Goal: Book appointment/travel/reservation

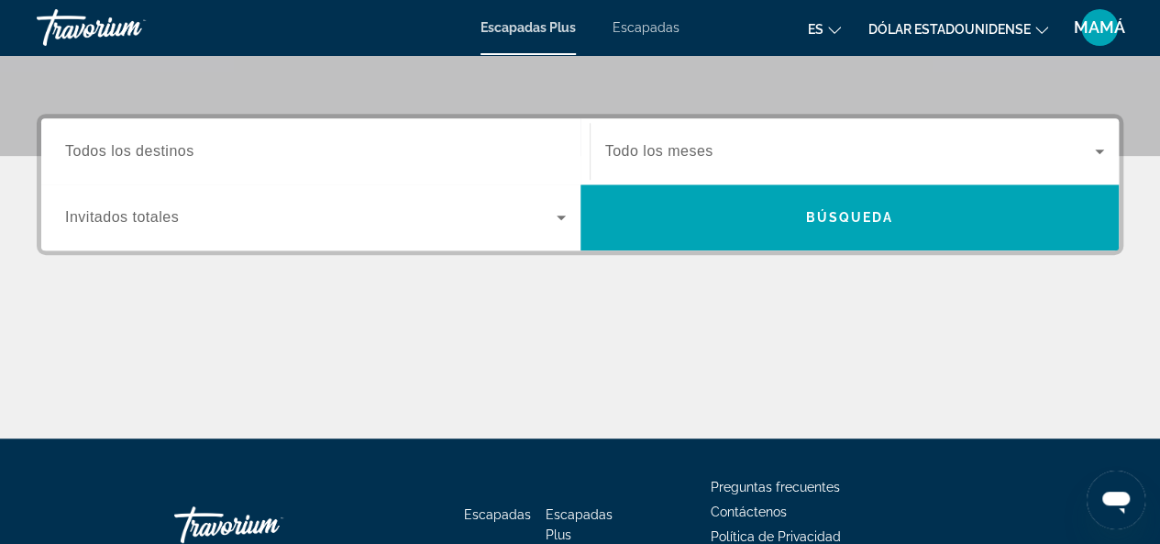
scroll to position [387, 0]
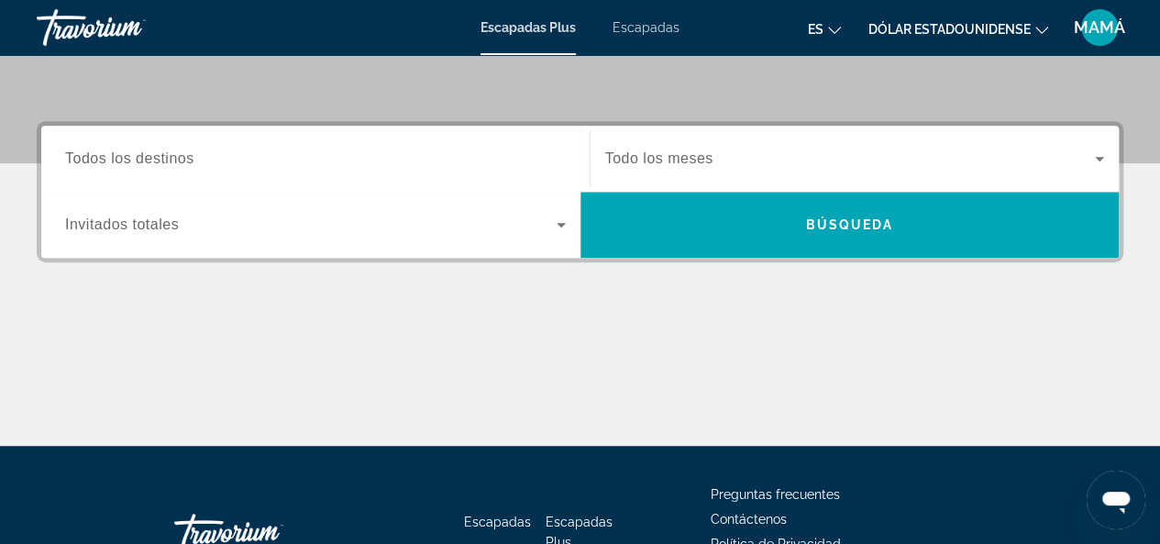
click at [1157, 309] on div "Destination Todos los destinos Start Month Todo los meses Occupancy Invitados t…" at bounding box center [580, 283] width 1160 height 325
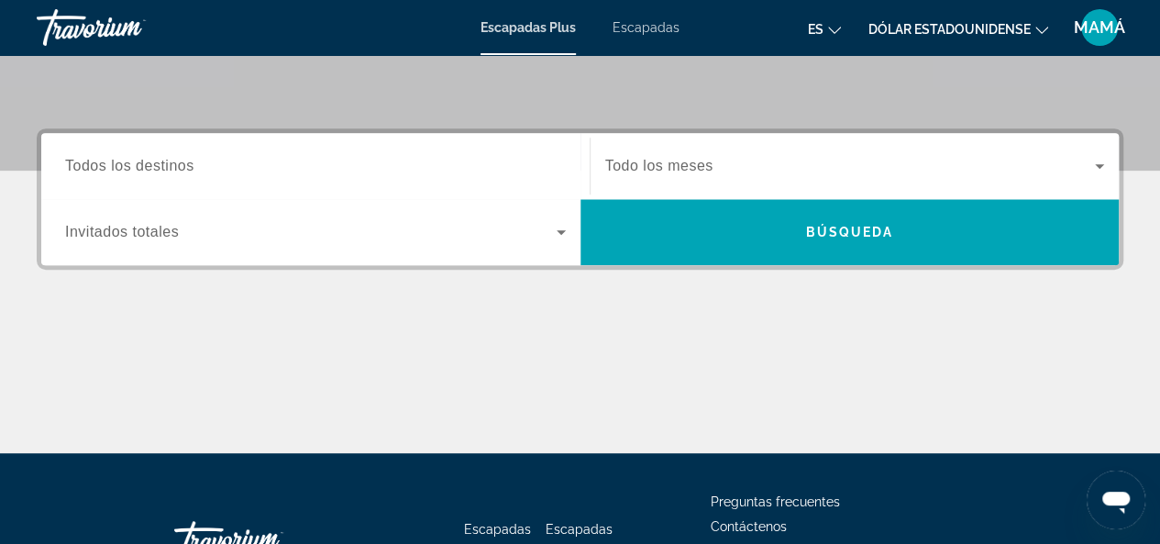
scroll to position [356, 0]
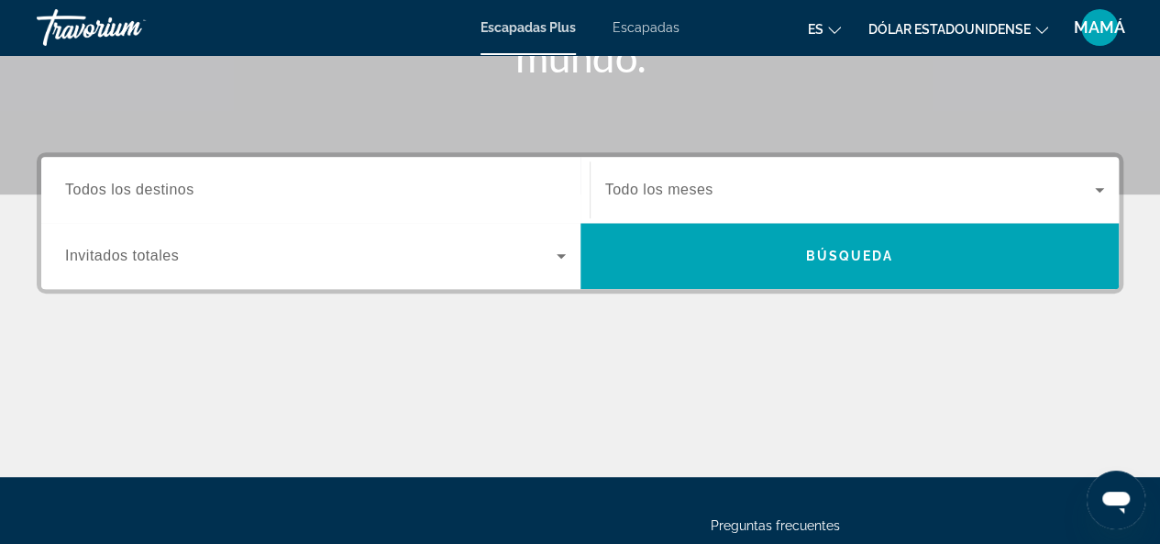
click at [260, 208] on div "Widget de búsqueda" at bounding box center [315, 190] width 501 height 52
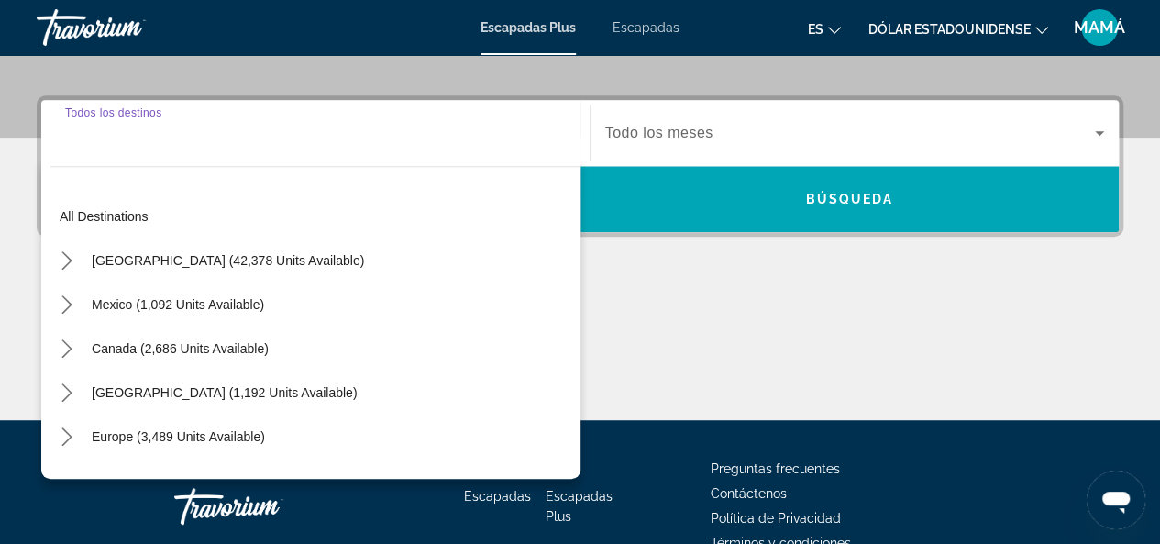
scroll to position [447, 0]
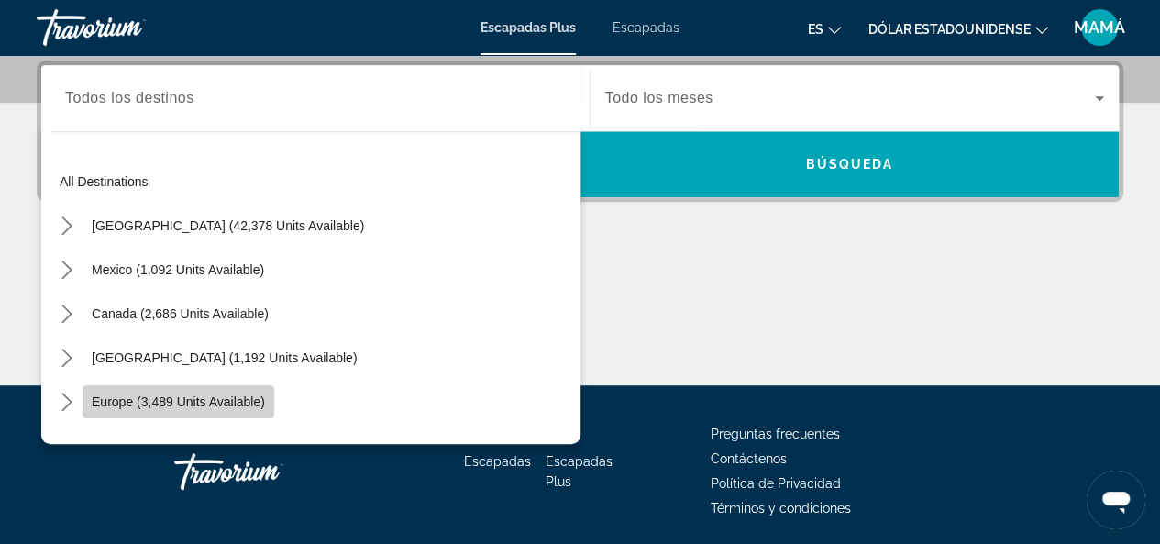
click at [242, 389] on span "Select destination: Europe (3,489 units available)" at bounding box center [179, 402] width 192 height 44
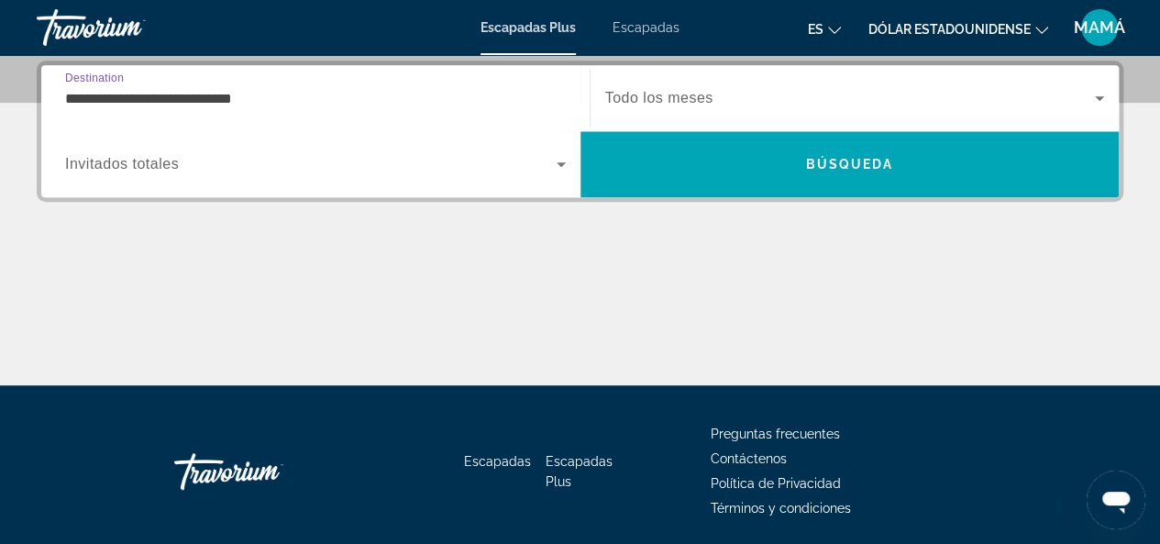
click at [137, 160] on span "Invitados totales" at bounding box center [122, 164] width 114 height 16
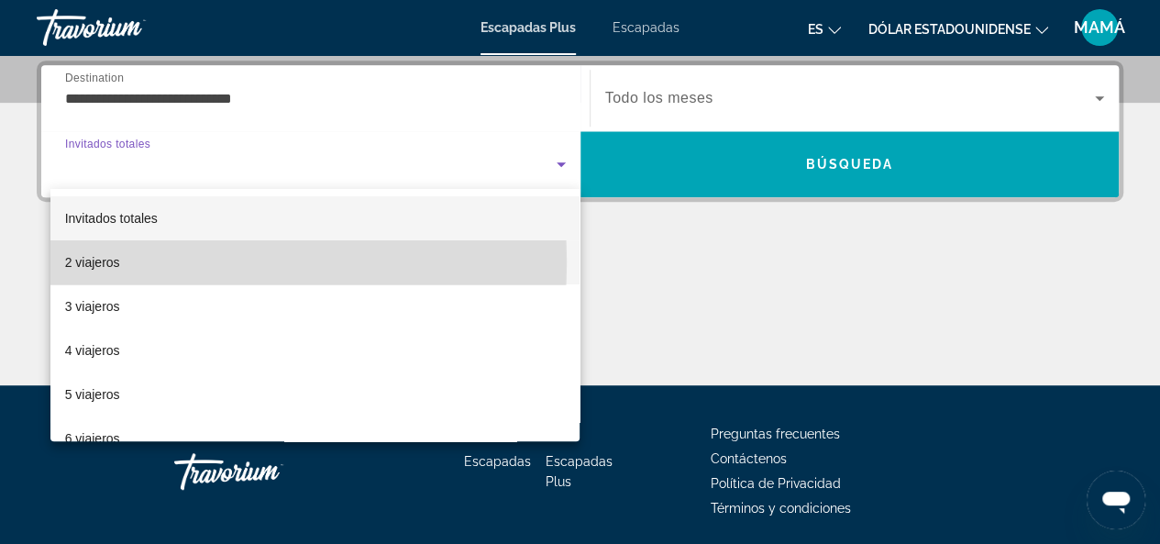
click at [159, 262] on mat-option "2 viajeros" at bounding box center [315, 262] width 530 height 44
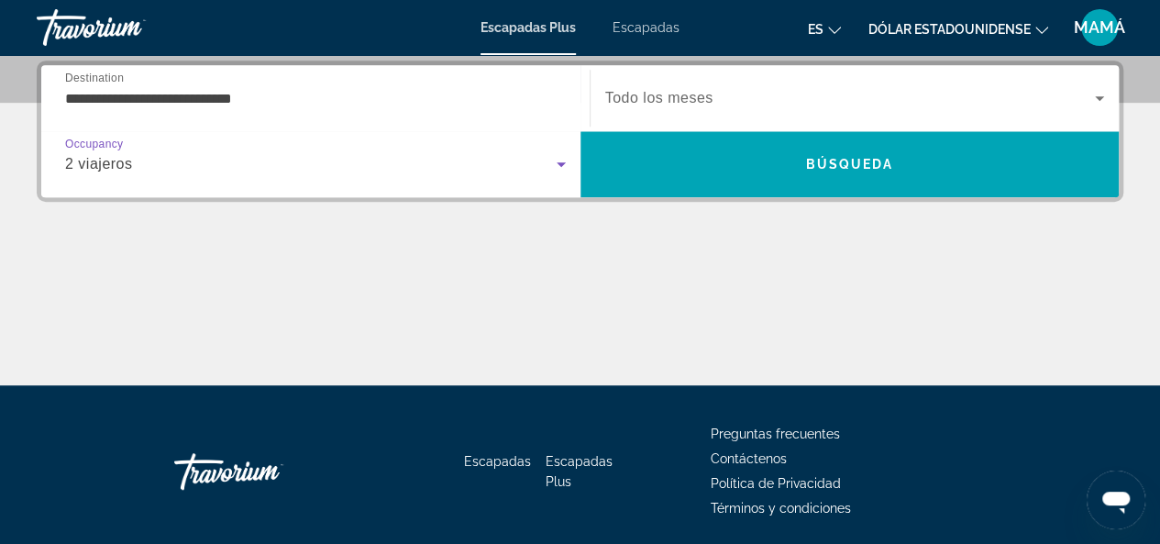
click at [727, 91] on span "Widget de búsqueda" at bounding box center [850, 98] width 490 height 22
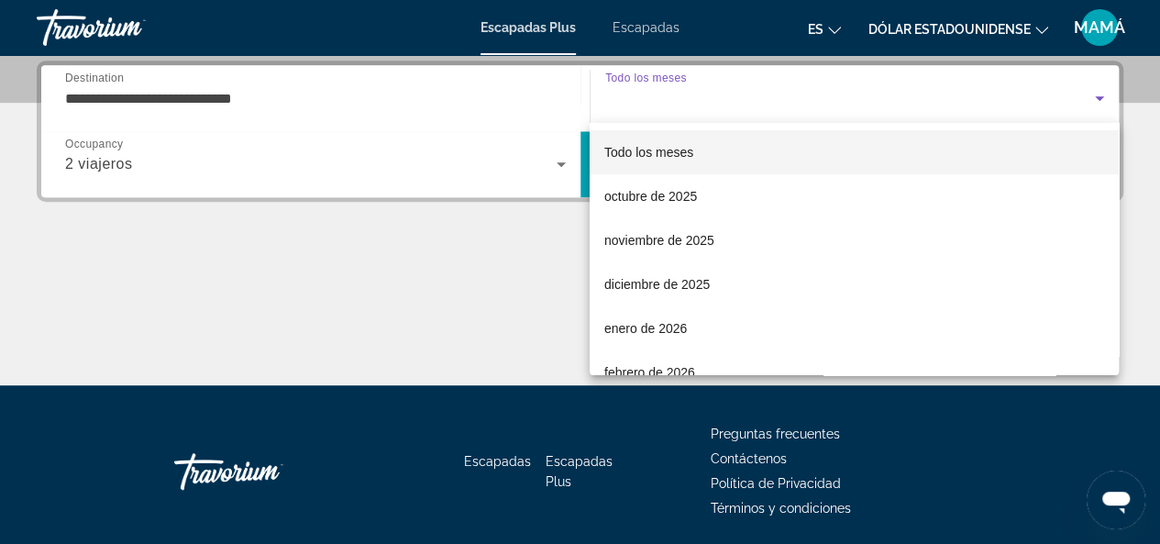
click at [296, 113] on div at bounding box center [580, 272] width 1160 height 544
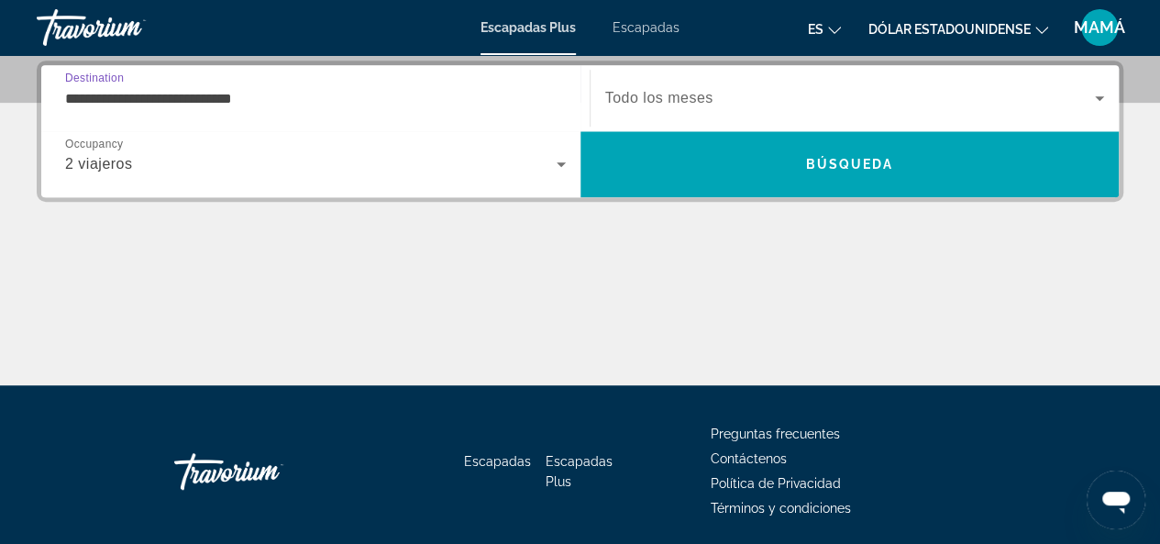
click at [103, 91] on input "**********" at bounding box center [315, 99] width 501 height 22
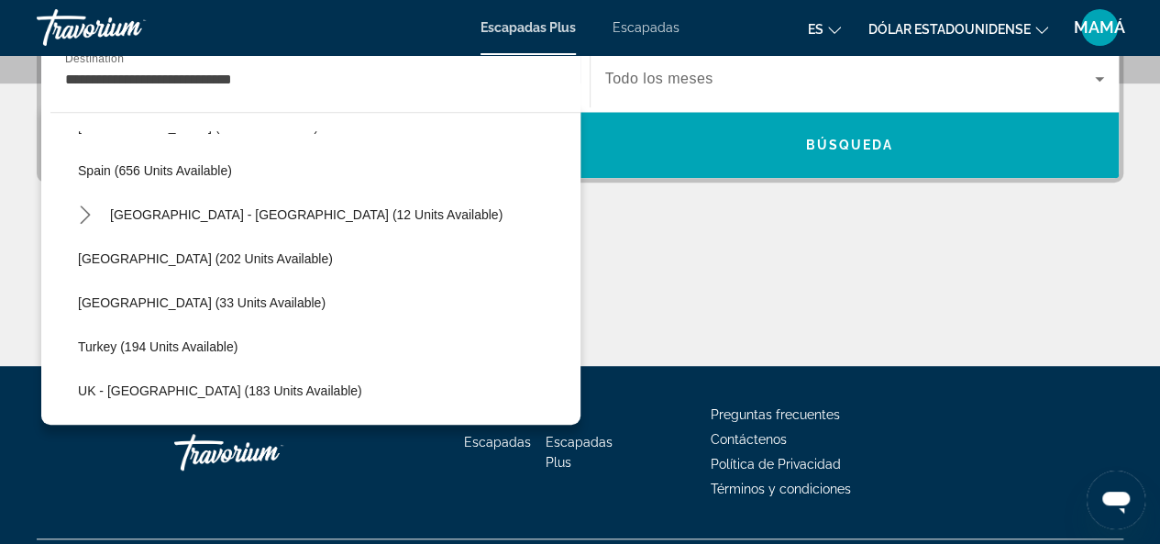
scroll to position [824, 0]
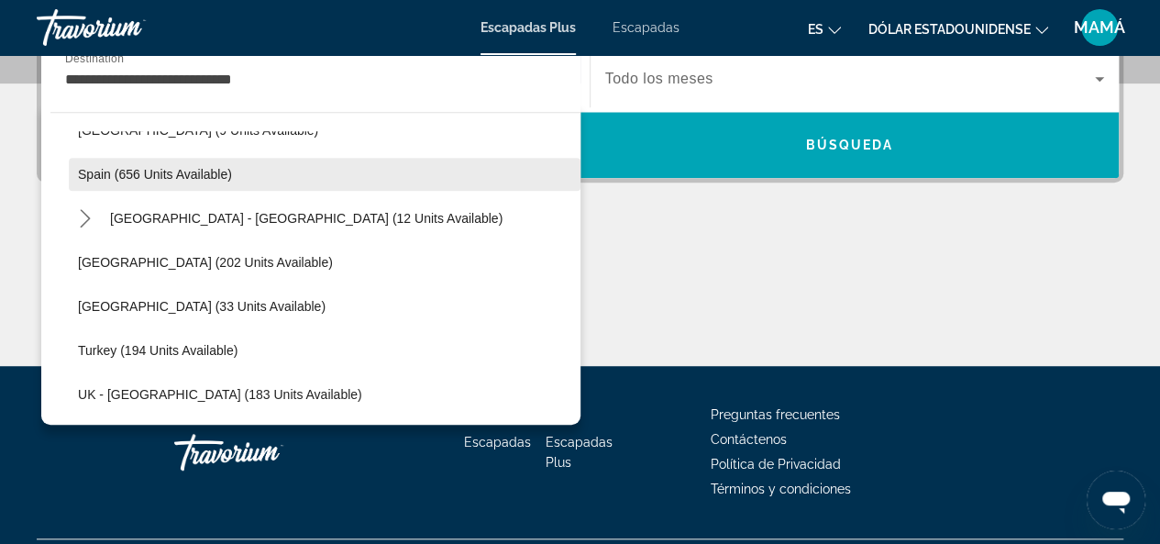
click at [198, 183] on span "Select destination: Spain (656 units available)" at bounding box center [325, 174] width 512 height 44
type input "**********"
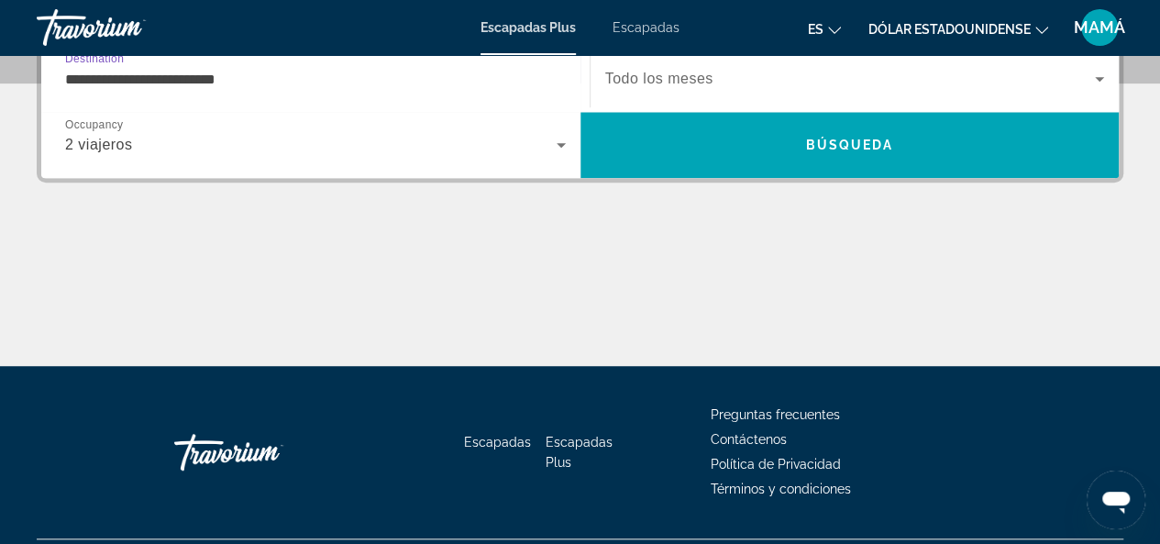
scroll to position [447, 0]
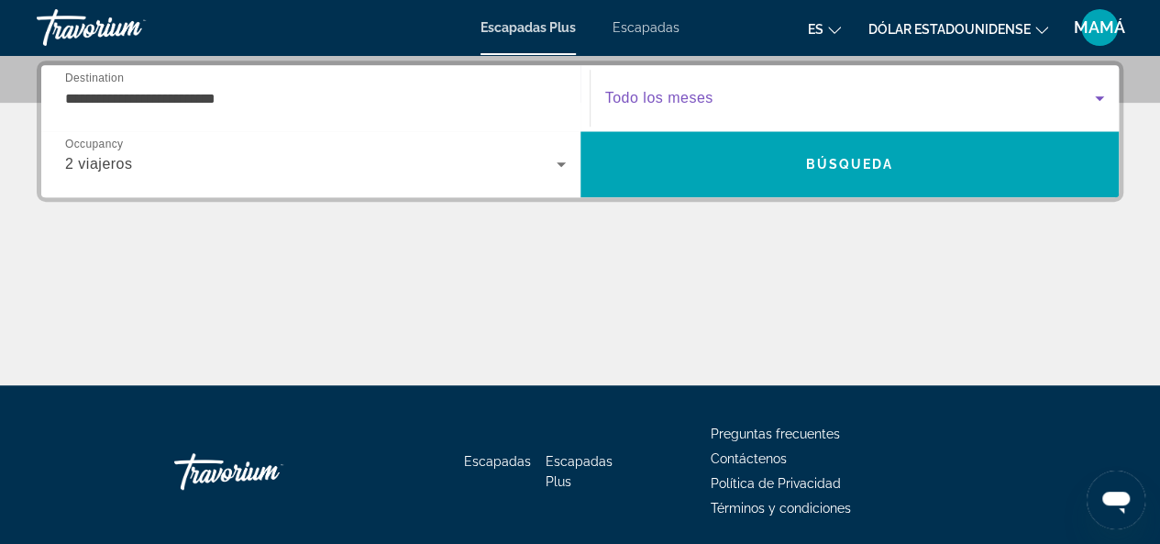
click at [920, 97] on span "Widget de búsqueda" at bounding box center [850, 98] width 490 height 22
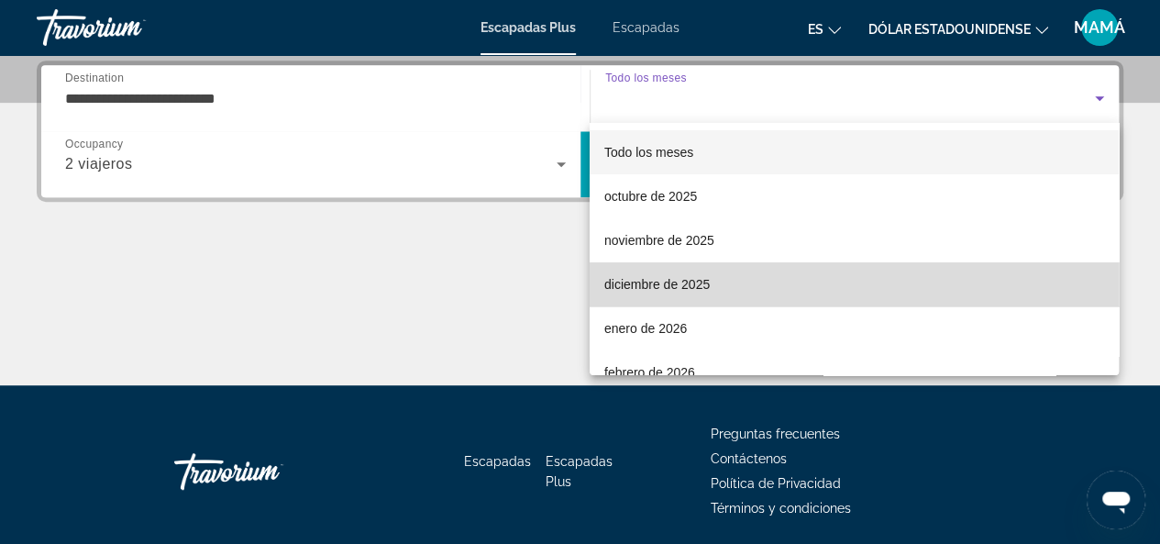
click at [867, 294] on mat-option "diciembre de 2025" at bounding box center [854, 284] width 529 height 44
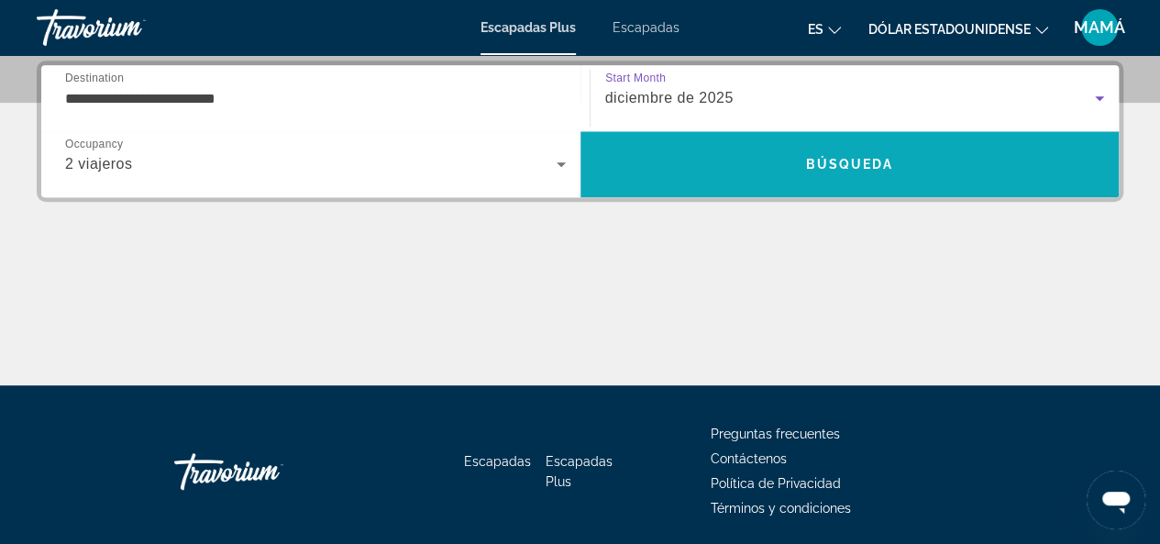
click at [861, 157] on span "Búsqueda" at bounding box center [849, 164] width 88 height 15
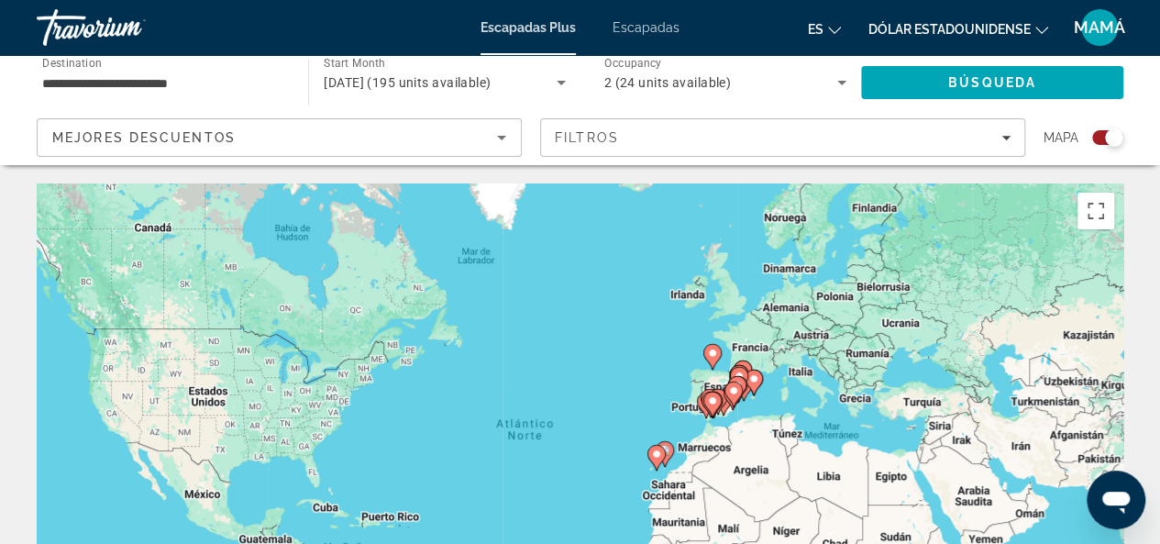
click at [1091, 144] on div "Search widget" at bounding box center [1100, 137] width 45 height 15
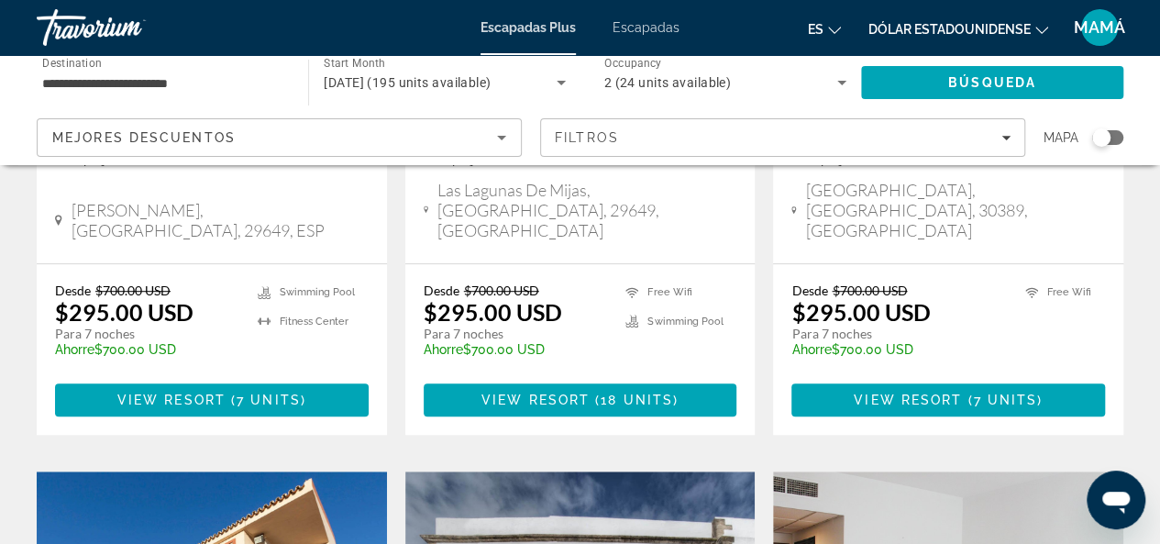
scroll to position [453, 0]
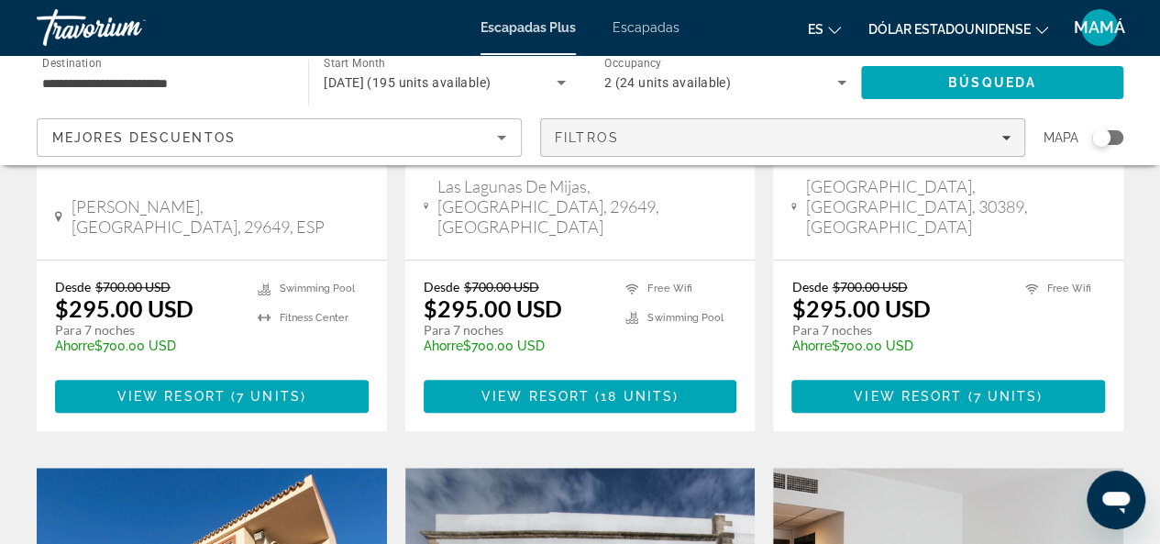
click at [977, 138] on div "Filtros" at bounding box center [783, 137] width 456 height 15
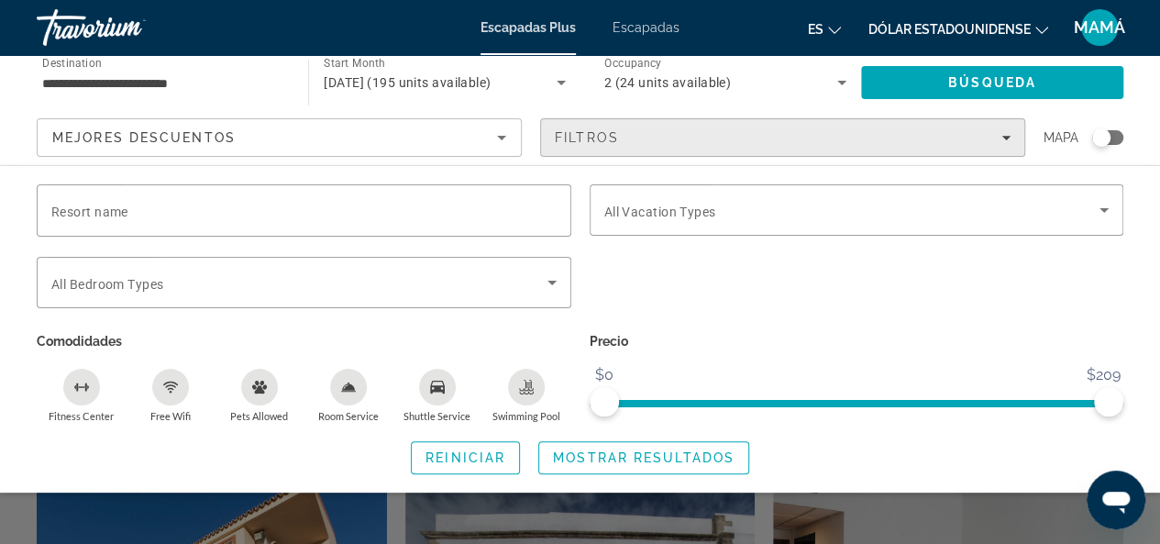
click at [924, 156] on span "Filters" at bounding box center [782, 138] width 483 height 44
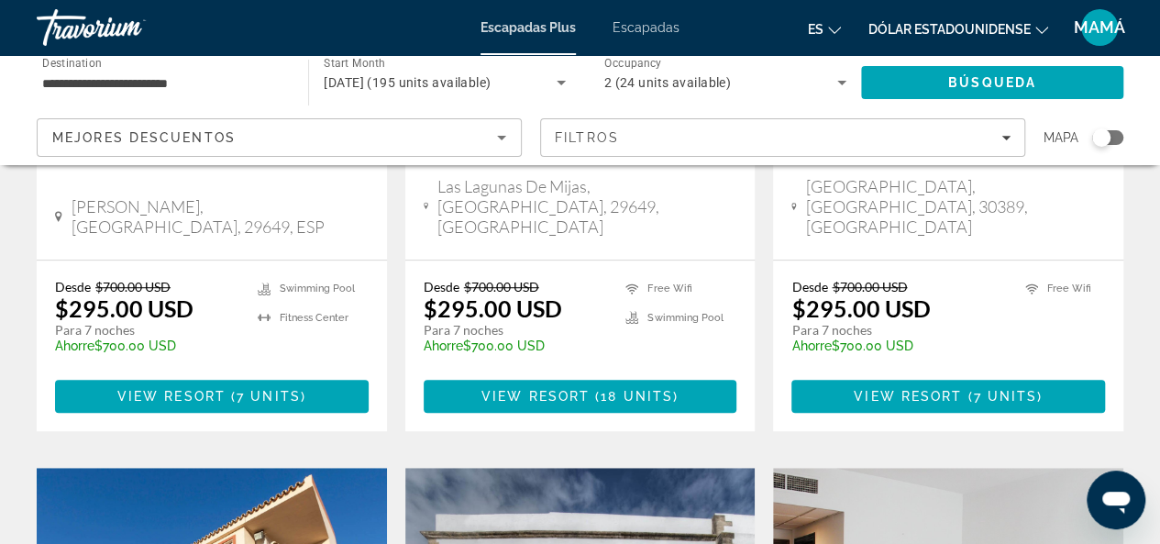
click at [406, 143] on div "Mejores descuentos" at bounding box center [274, 138] width 445 height 22
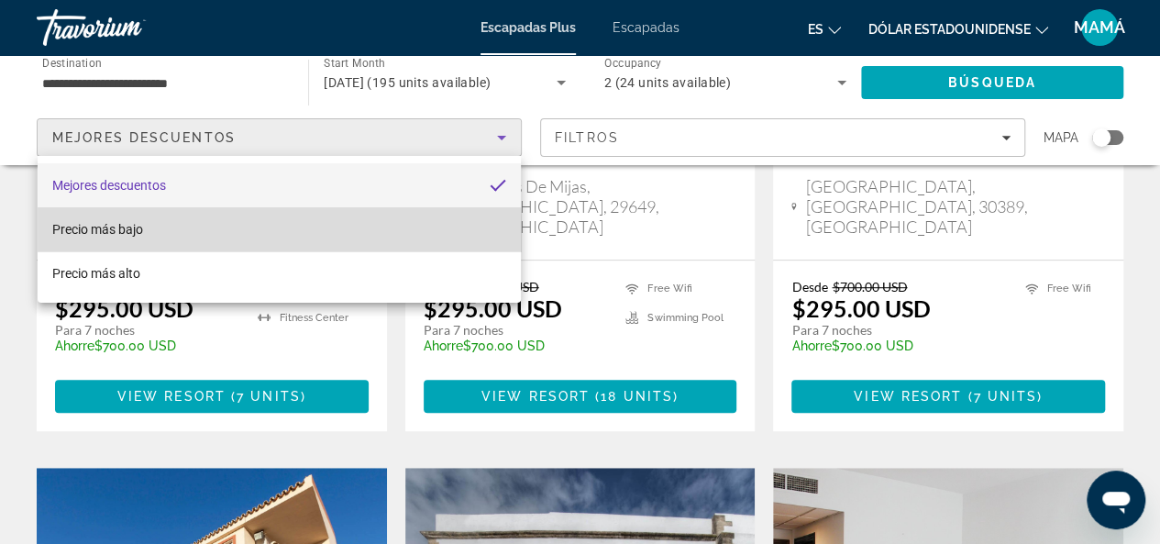
click at [175, 244] on mat-option "Precio más bajo" at bounding box center [279, 229] width 483 height 44
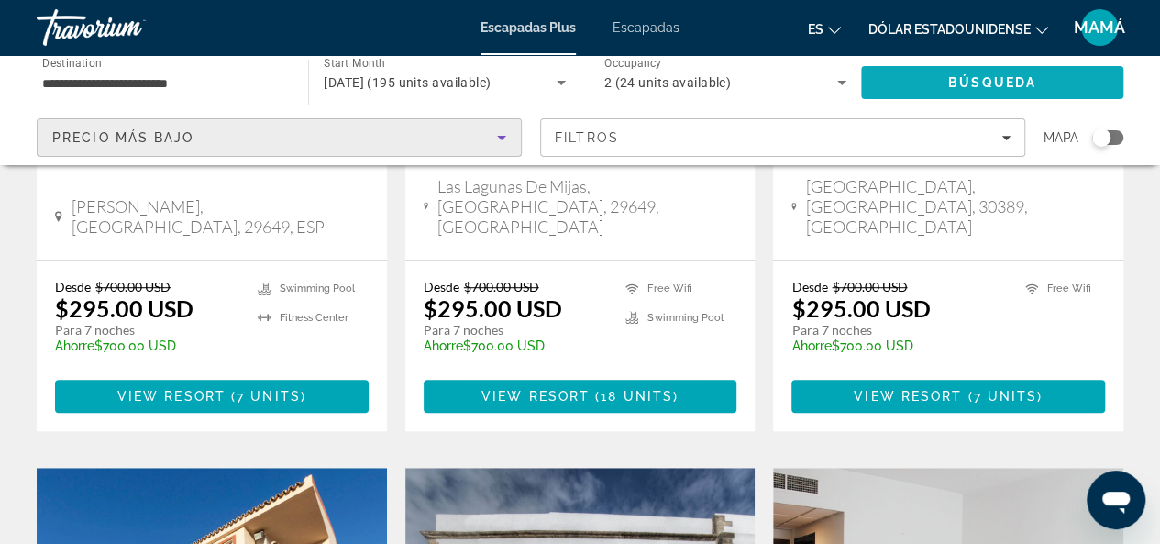
click at [1055, 92] on span "Search" at bounding box center [992, 83] width 262 height 44
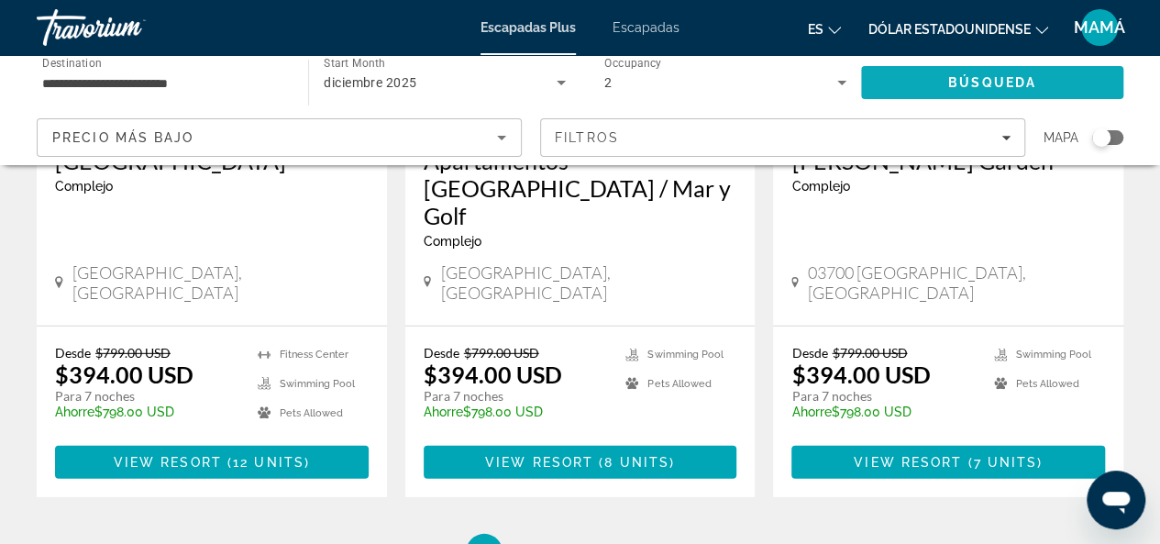
scroll to position [2468, 0]
click at [558, 534] on li "page 2" at bounding box center [548, 552] width 37 height 37
click at [547, 542] on span "2" at bounding box center [548, 552] width 9 height 20
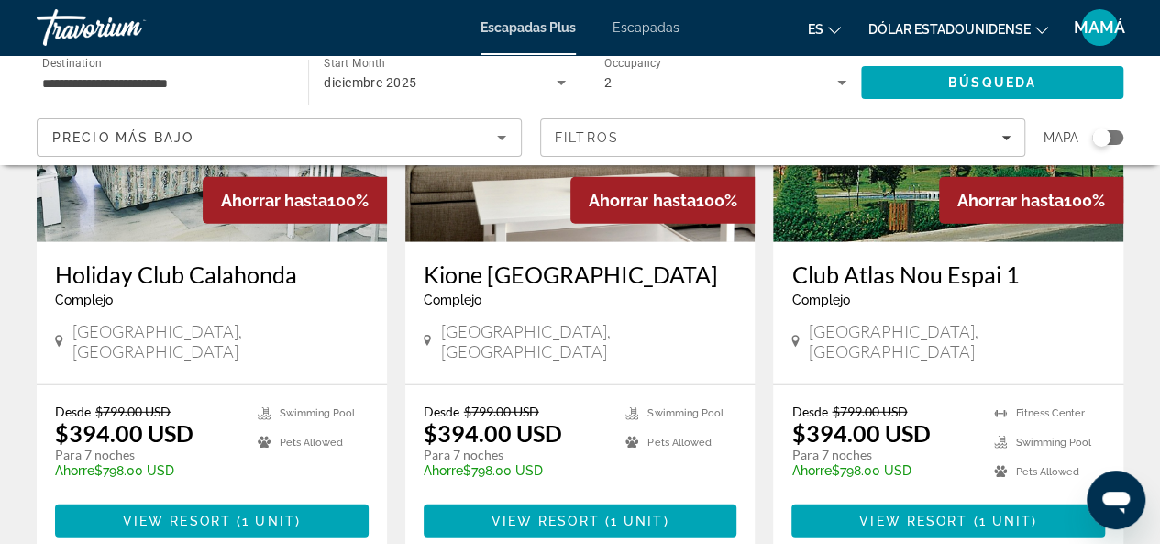
scroll to position [2315, 0]
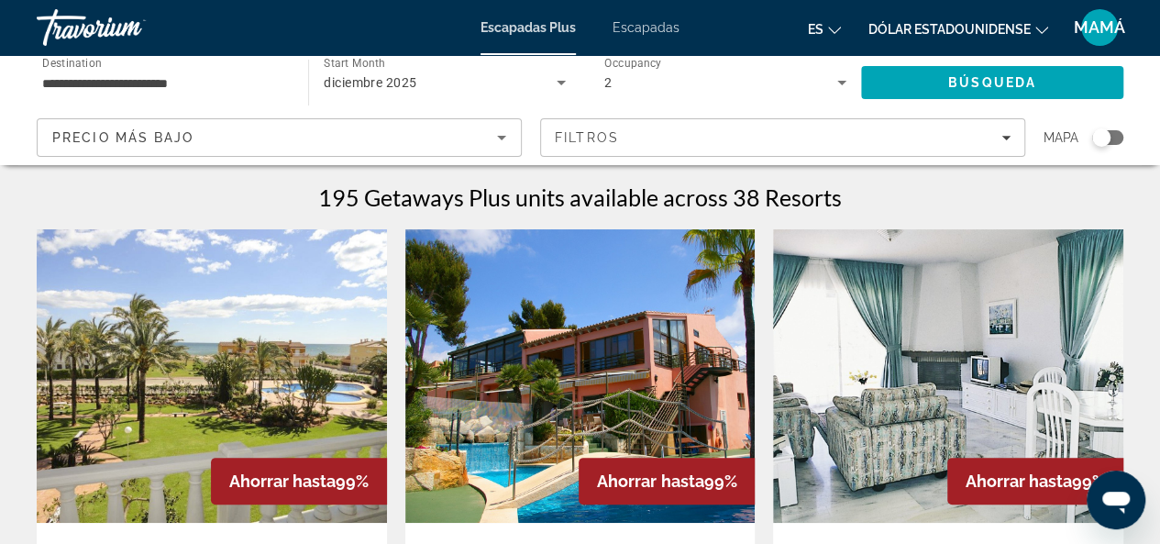
click at [268, 86] on input "**********" at bounding box center [163, 83] width 242 height 22
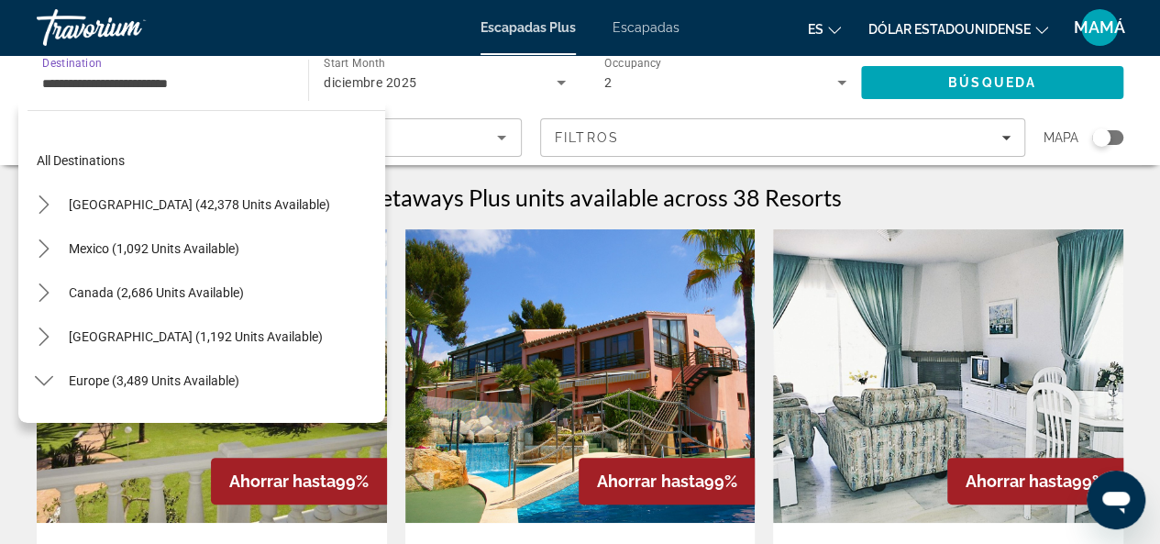
scroll to position [725, 0]
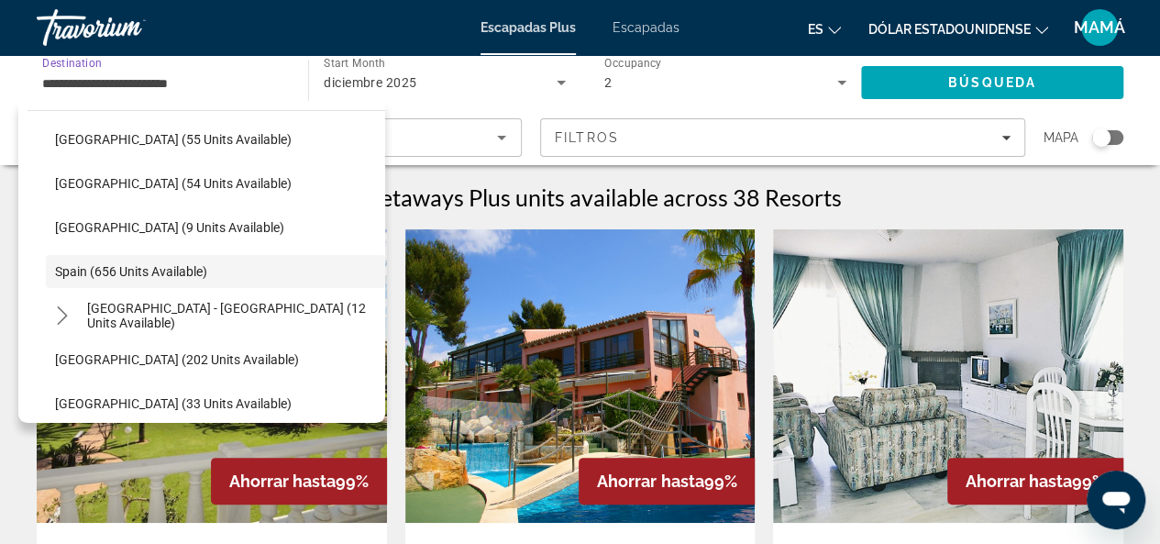
click at [474, 83] on div "diciembre 2025" at bounding box center [440, 83] width 232 height 22
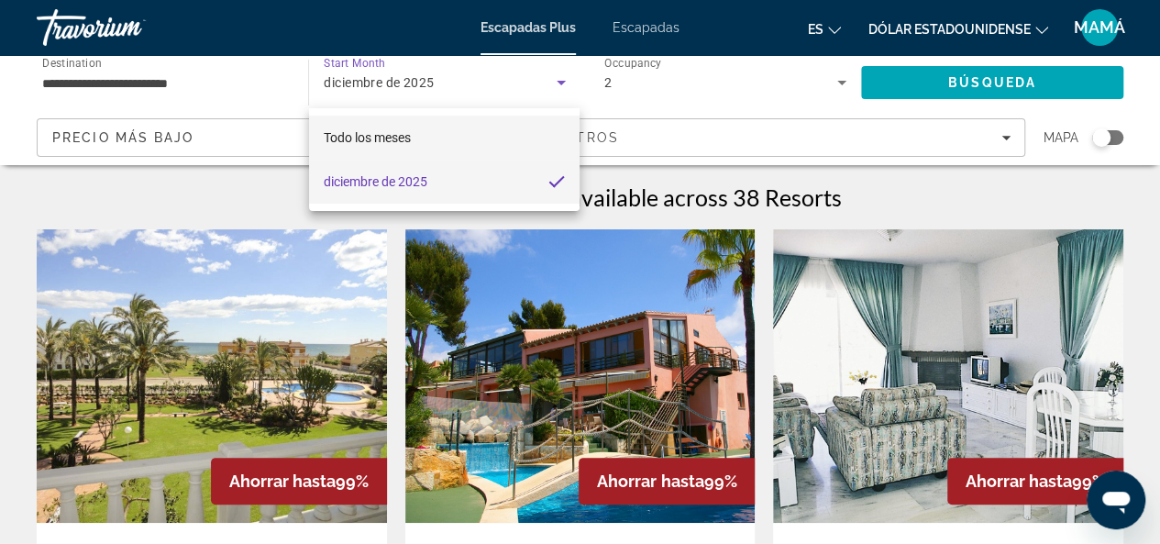
click at [457, 141] on mat-option "Todo los meses" at bounding box center [444, 138] width 271 height 44
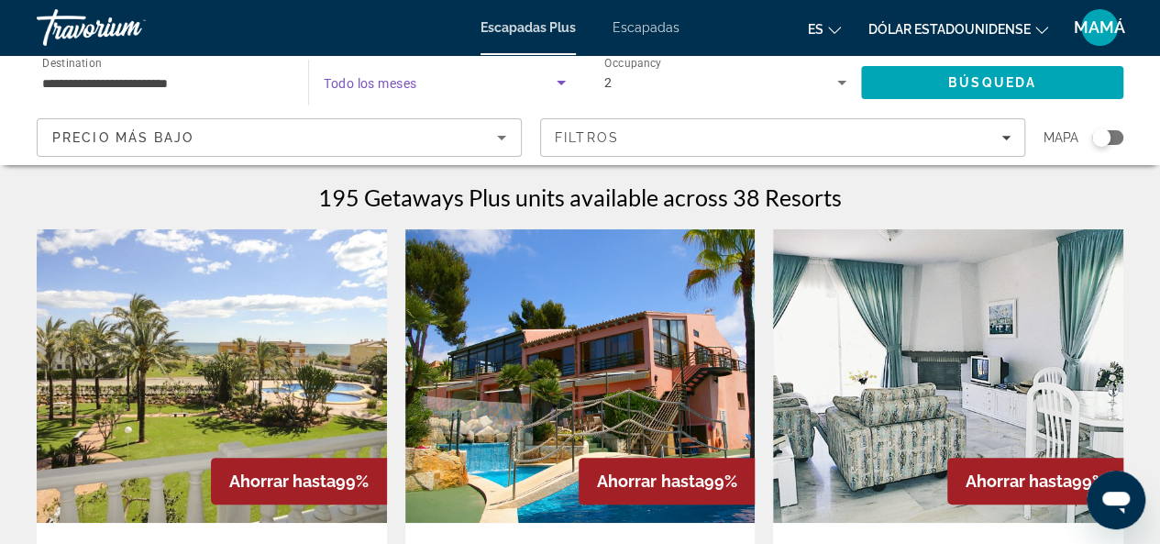
click at [412, 89] on span "Todo los meses" at bounding box center [370, 83] width 93 height 15
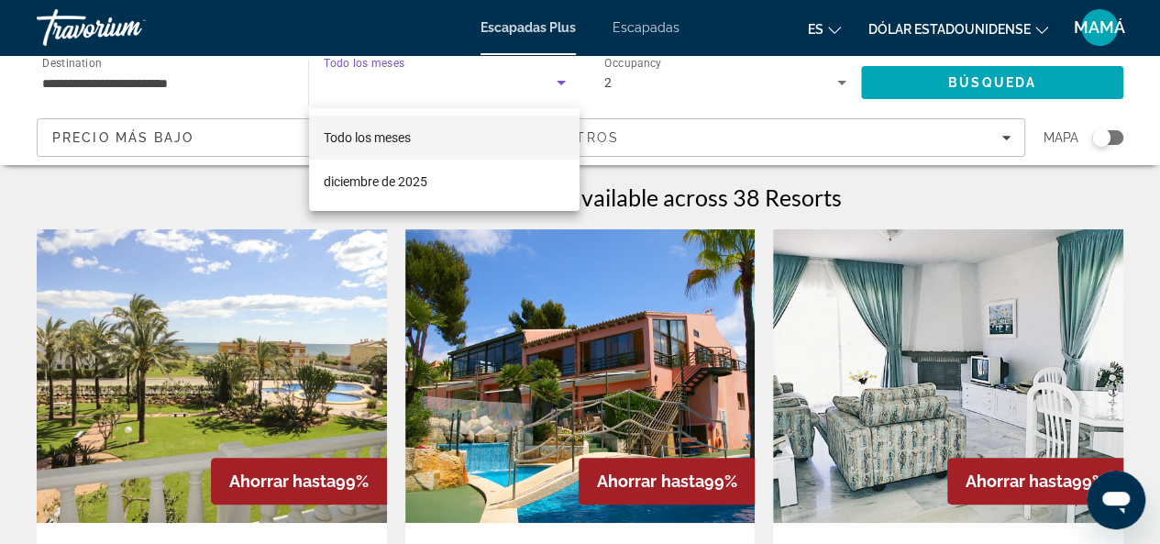
click at [433, 143] on mat-option "Todo los meses" at bounding box center [444, 138] width 271 height 44
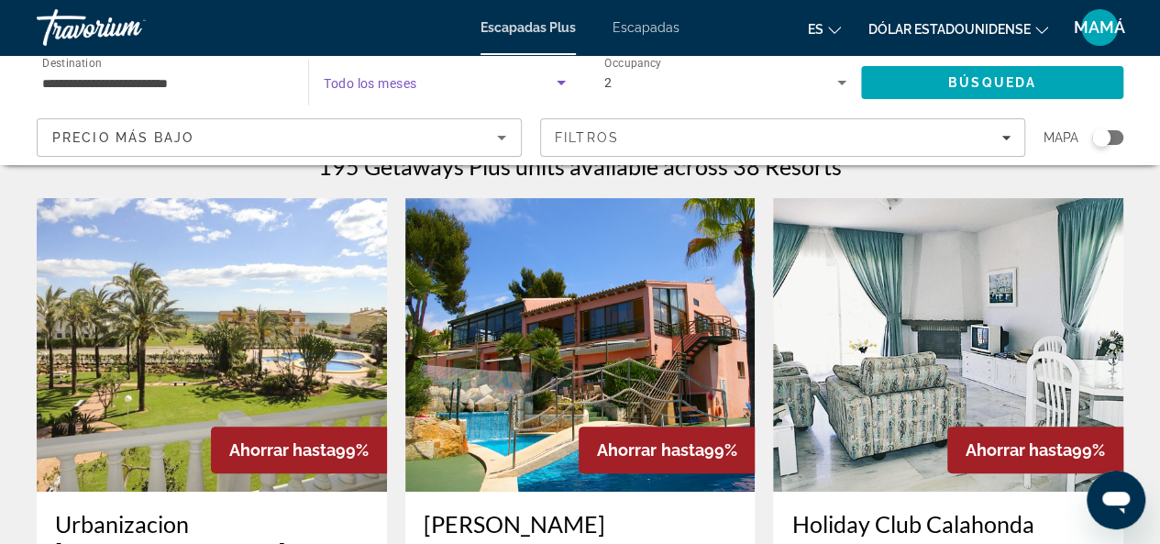
scroll to position [0, 0]
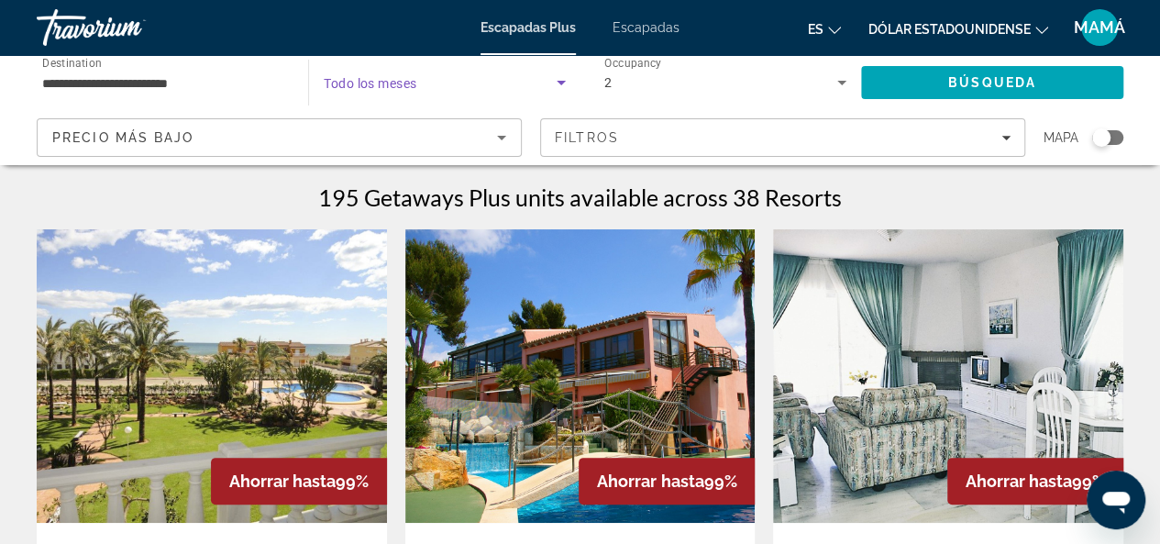
click at [379, 85] on span "Todo los meses" at bounding box center [370, 83] width 93 height 15
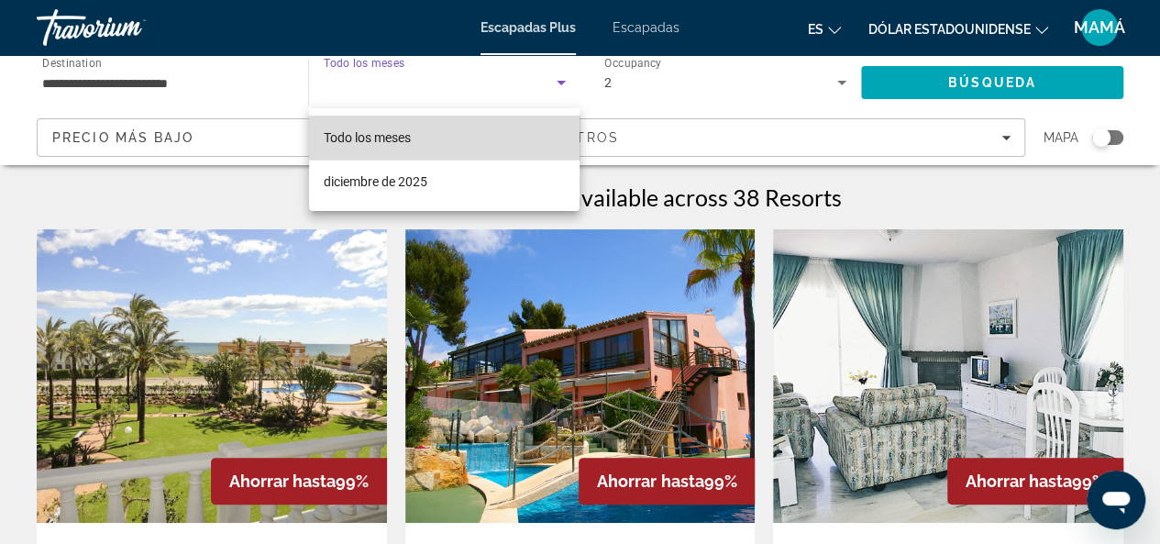
click at [421, 152] on mat-option "Todo los meses" at bounding box center [444, 138] width 271 height 44
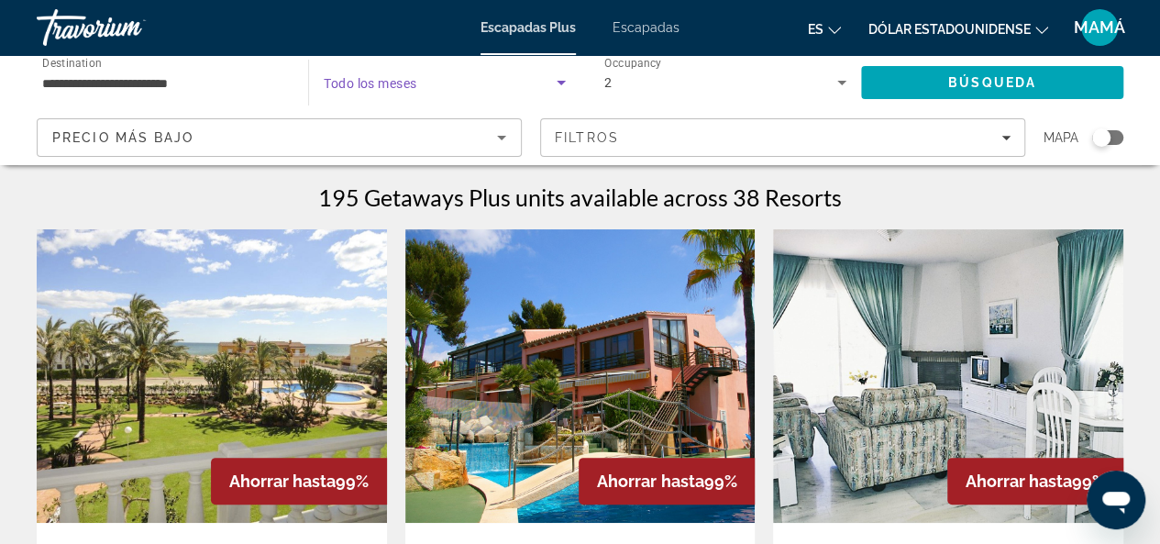
click at [560, 83] on icon "Search widget" at bounding box center [561, 83] width 9 height 5
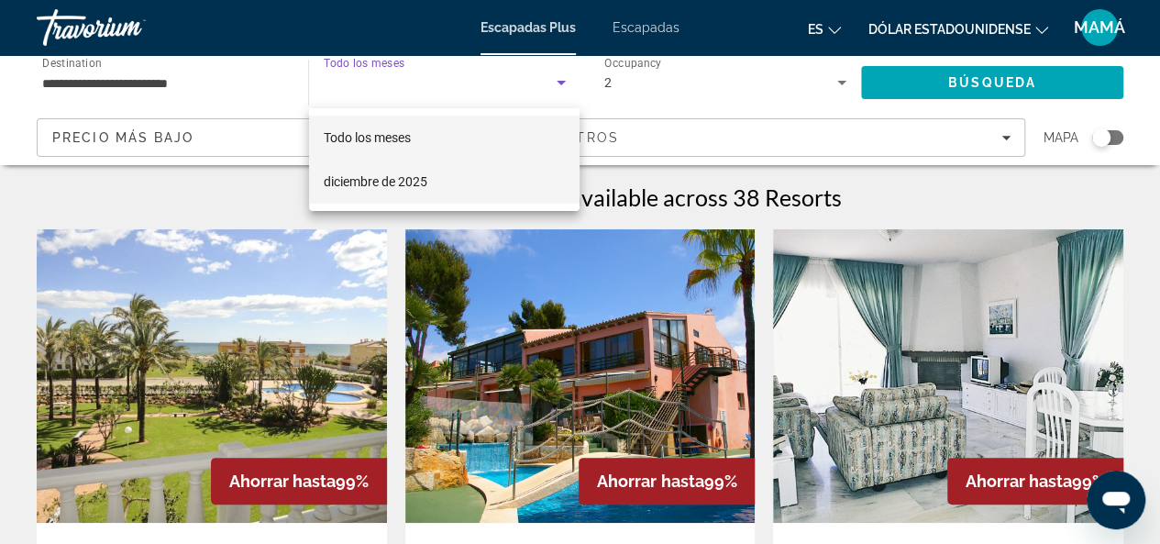
click at [471, 185] on mat-option "diciembre de 2025" at bounding box center [444, 182] width 271 height 44
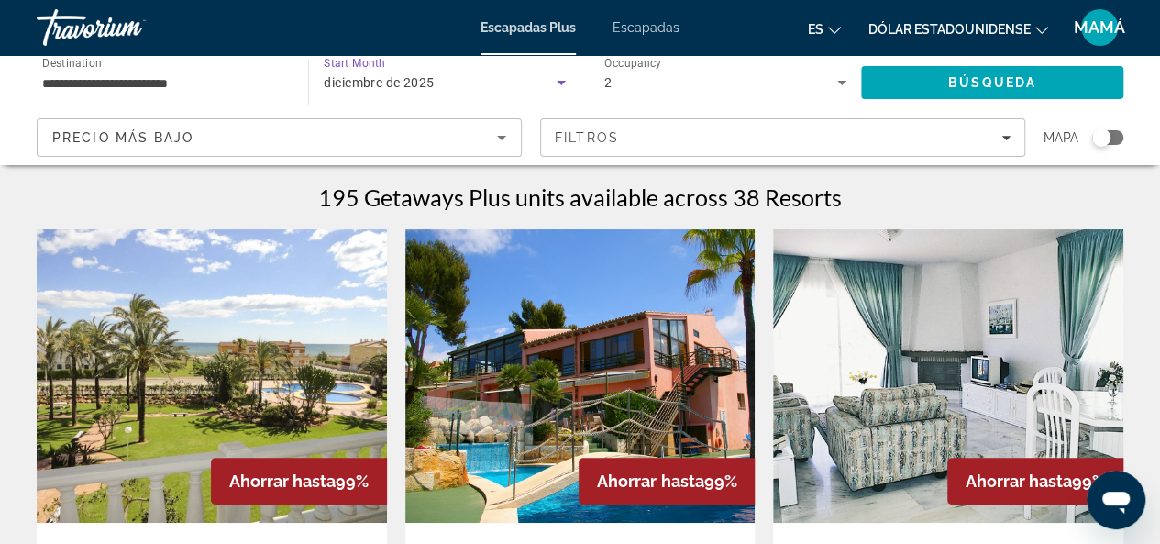
click at [560, 90] on icon "Search widget" at bounding box center [561, 83] width 22 height 22
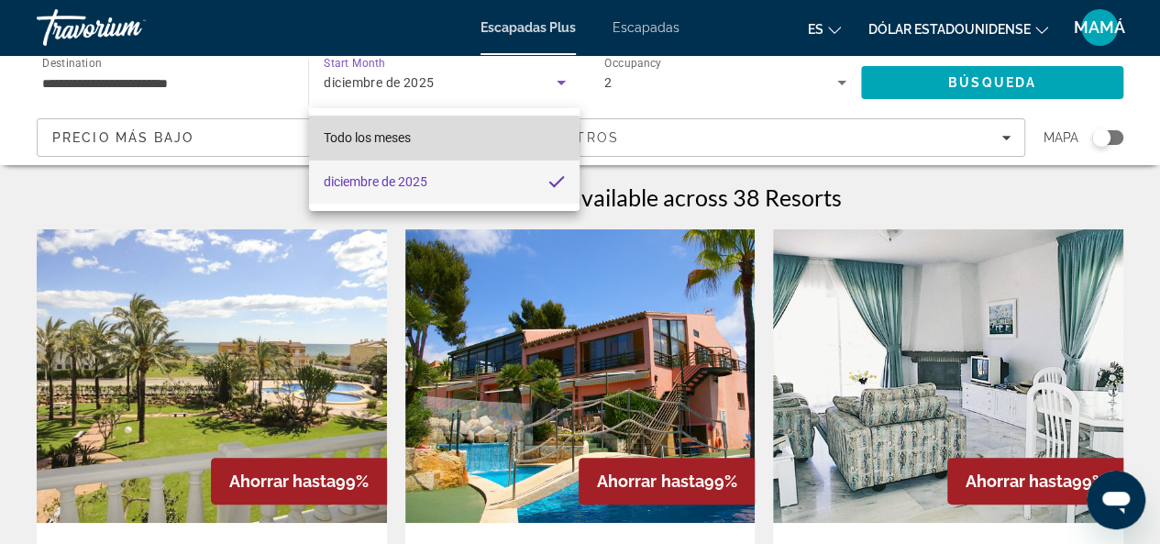
click at [416, 138] on mat-option "Todo los meses" at bounding box center [444, 138] width 271 height 44
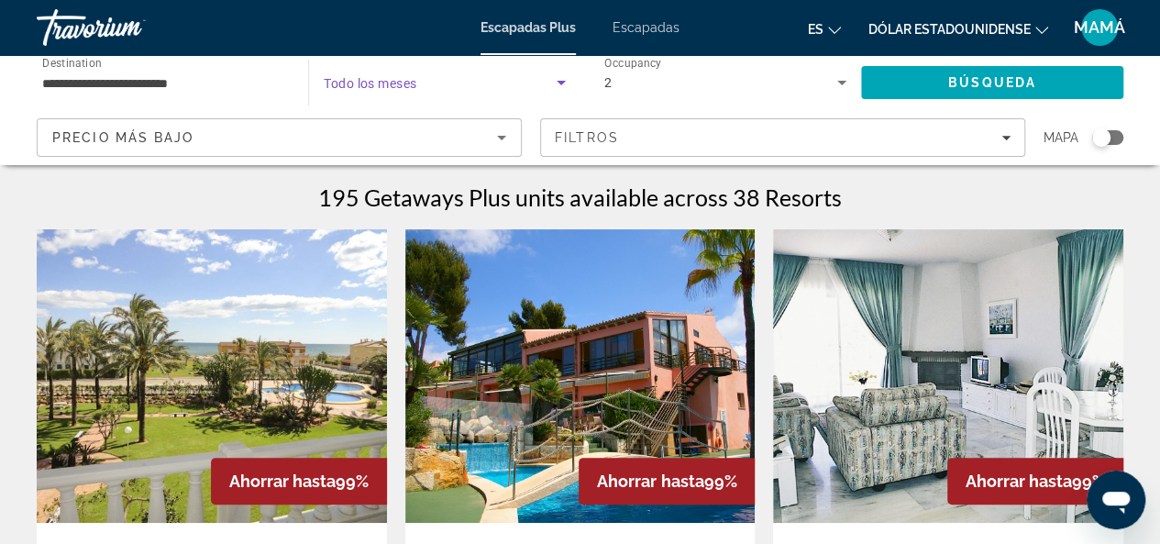
click at [559, 83] on icon "Search widget" at bounding box center [561, 83] width 9 height 5
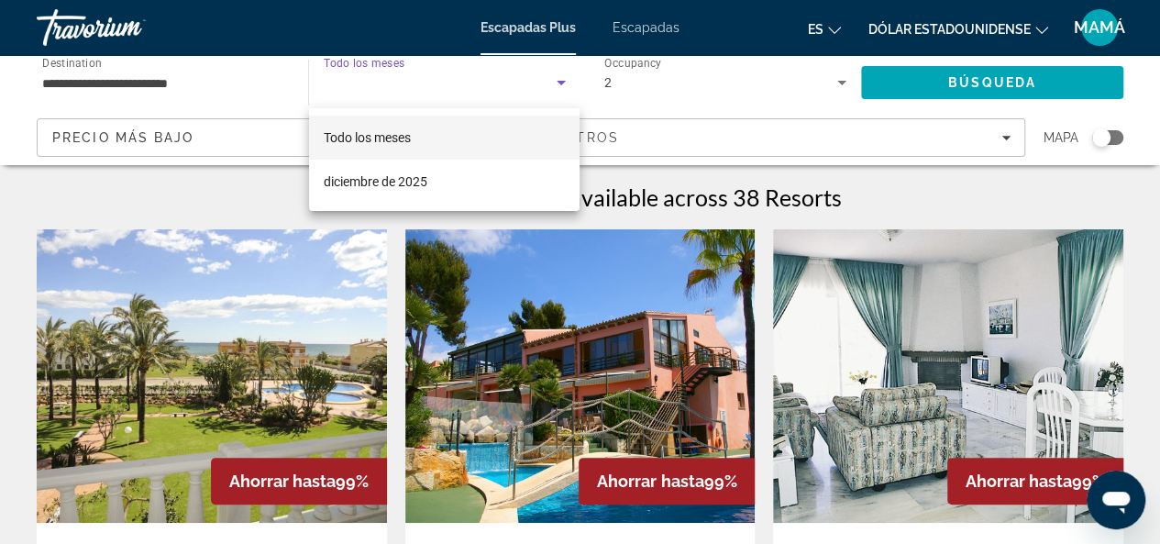
click at [453, 129] on mat-option "Todo los meses" at bounding box center [444, 138] width 271 height 44
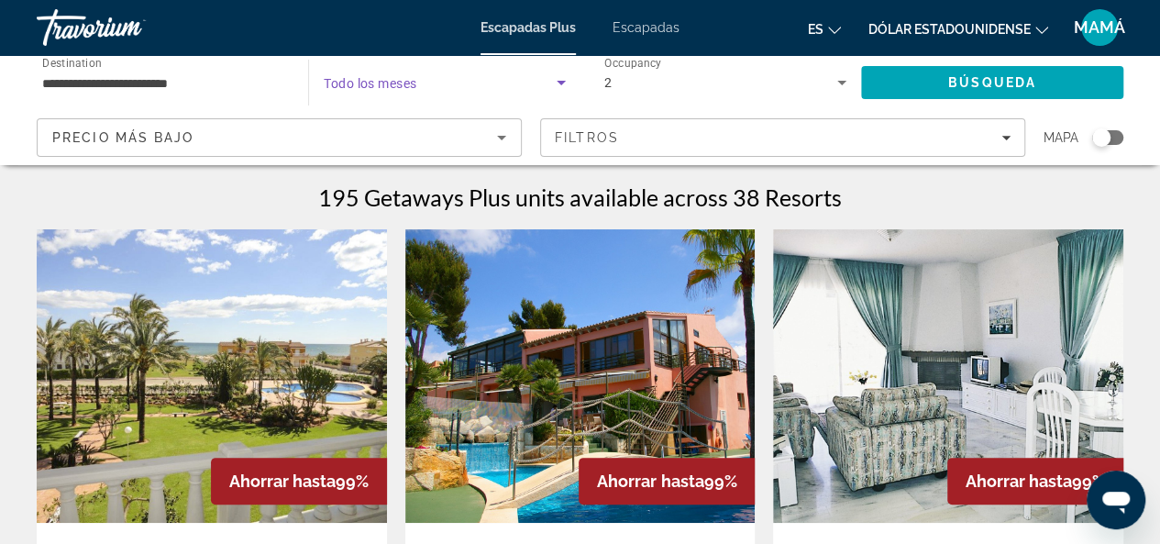
click at [559, 84] on icon "Search widget" at bounding box center [561, 83] width 22 height 22
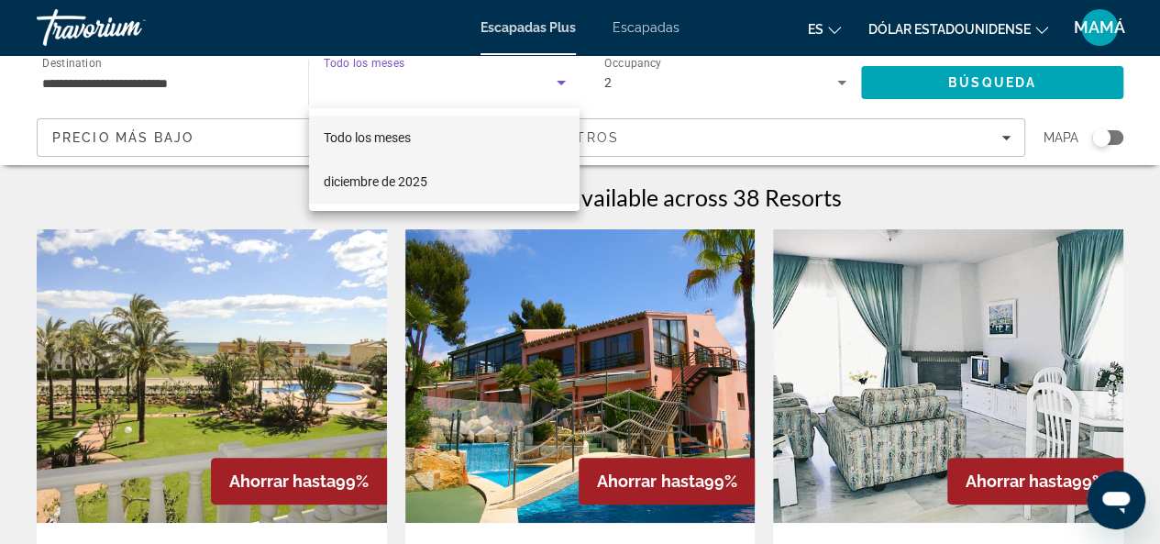
click at [512, 162] on mat-option "diciembre de 2025" at bounding box center [444, 182] width 271 height 44
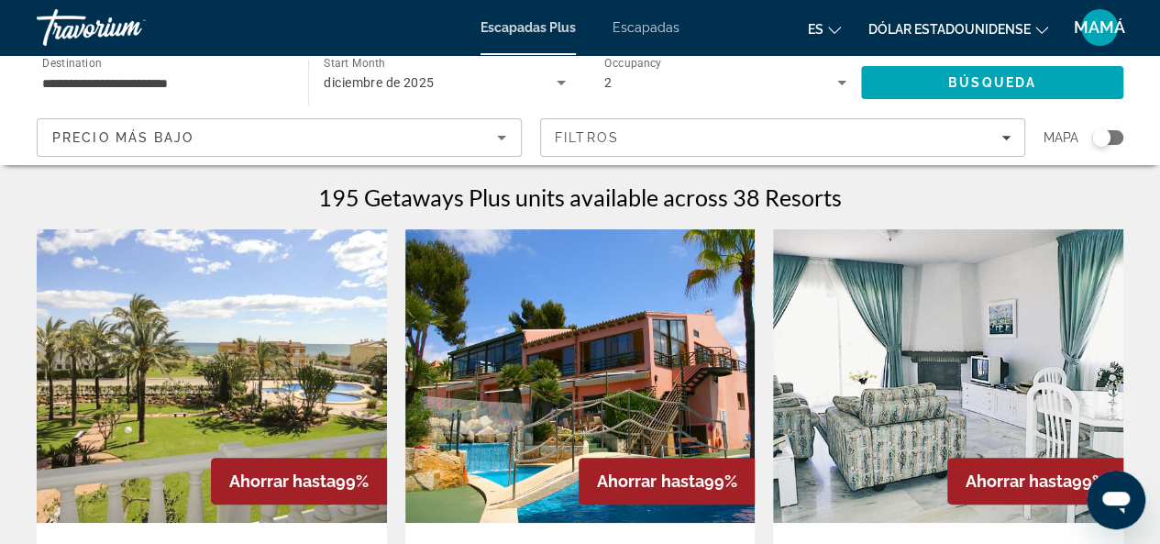
click at [517, 67] on div "diciembre de 2025" at bounding box center [444, 82] width 241 height 51
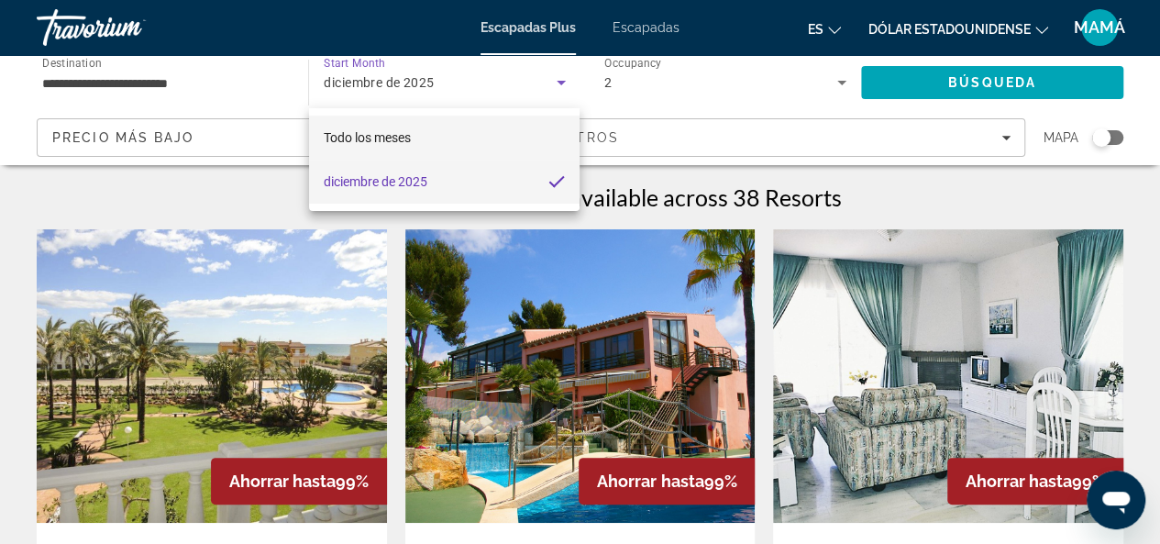
click at [479, 141] on mat-option "Todo los meses" at bounding box center [444, 138] width 271 height 44
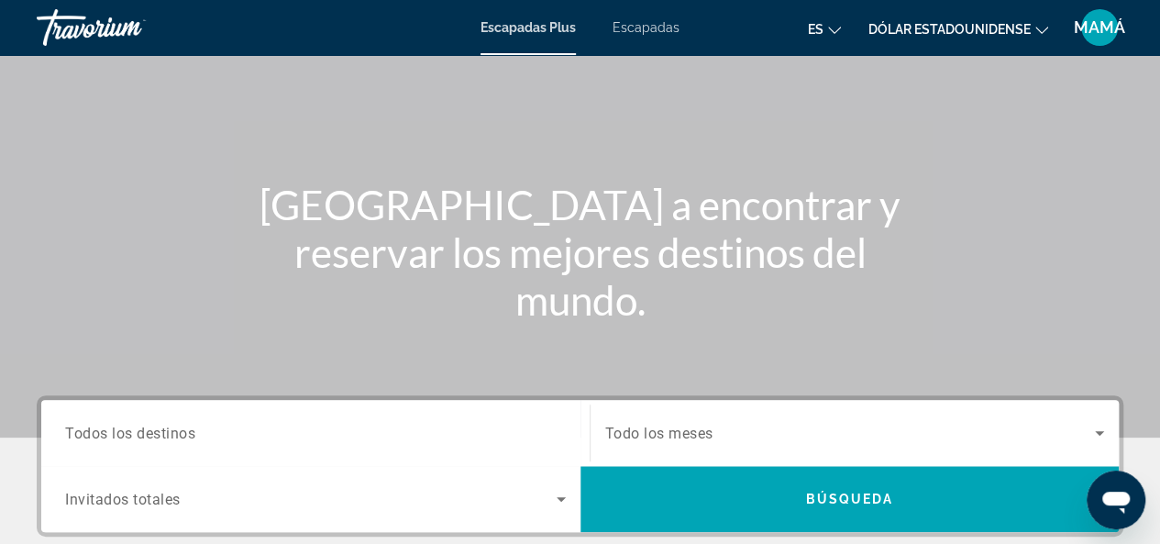
scroll to position [199, 0]
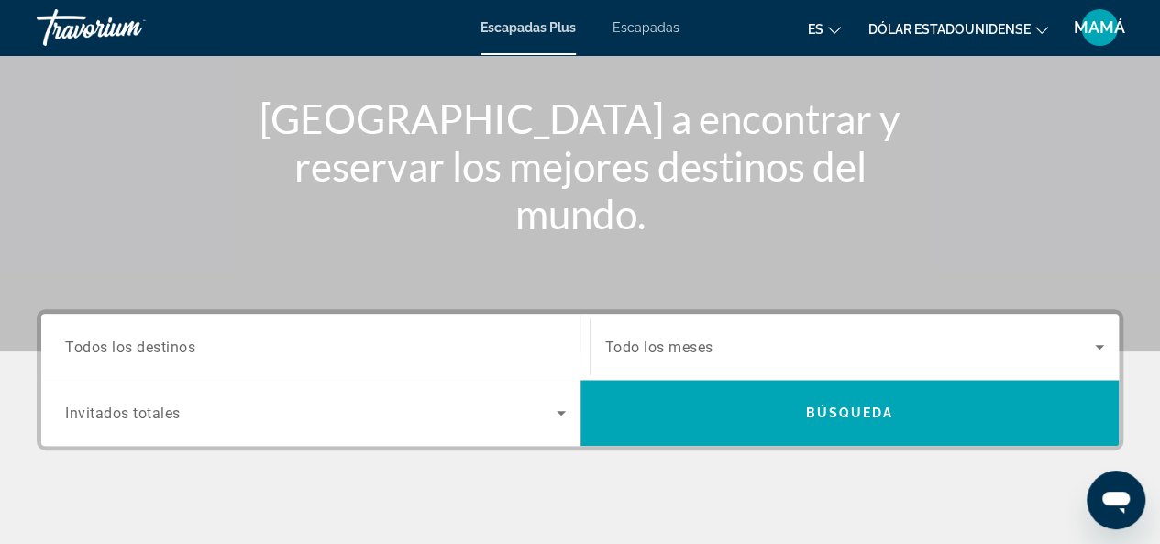
click at [193, 368] on div "Search widget" at bounding box center [315, 347] width 501 height 52
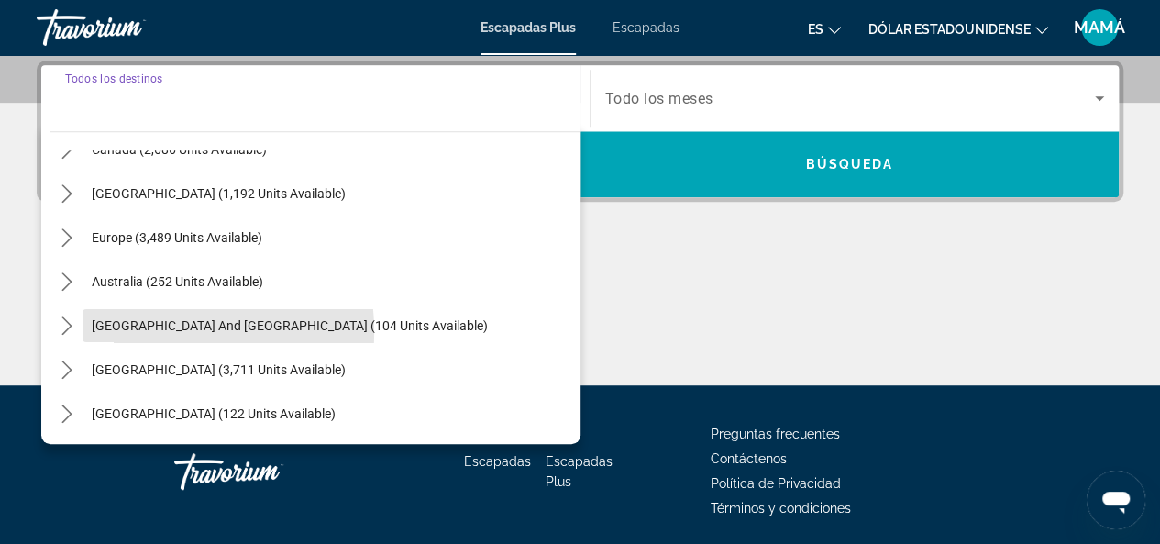
scroll to position [156, 0]
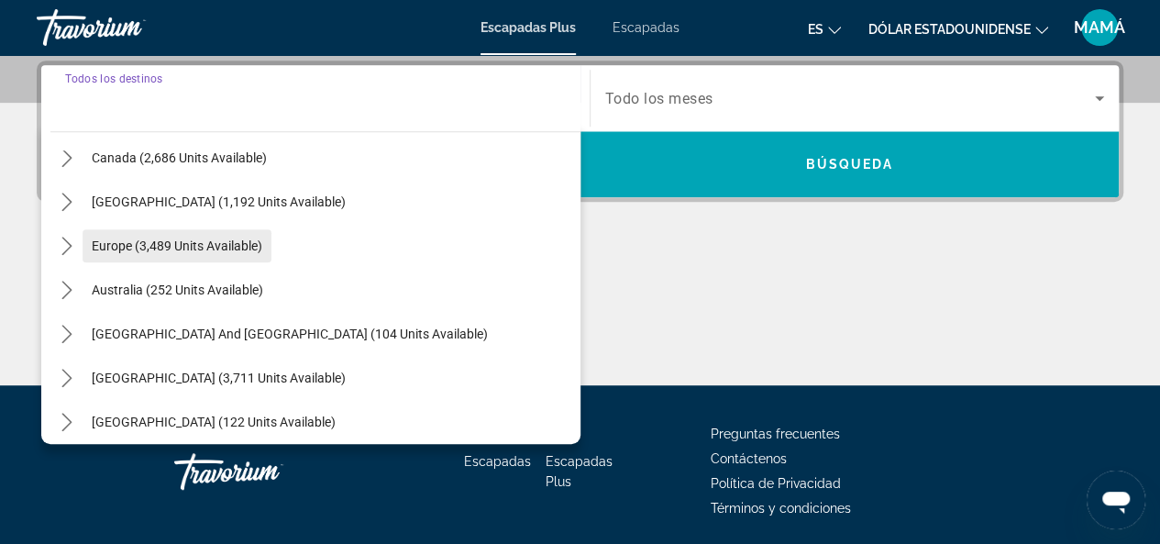
click at [178, 248] on span "Europe (3,489 units available)" at bounding box center [177, 245] width 171 height 15
type input "**********"
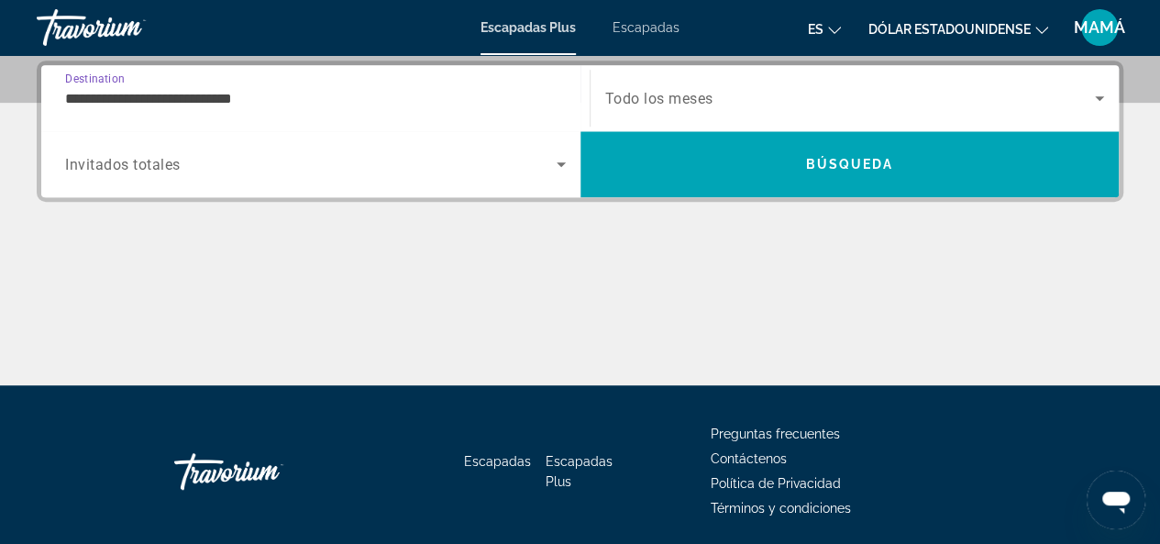
click at [687, 101] on span "Todo los meses" at bounding box center [659, 98] width 108 height 17
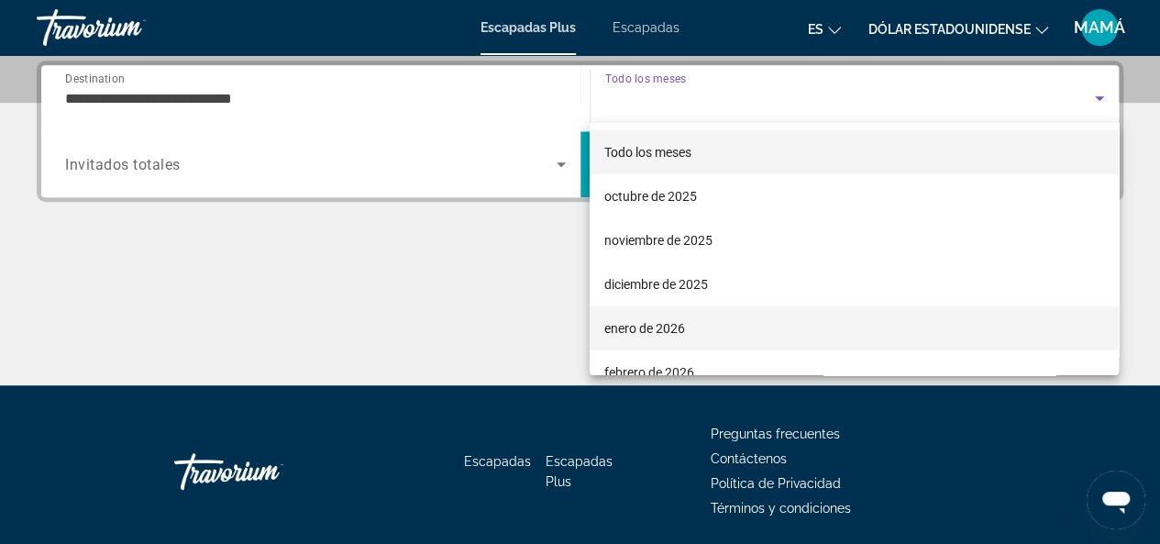
click at [653, 334] on font "enero de 2026" at bounding box center [644, 328] width 81 height 15
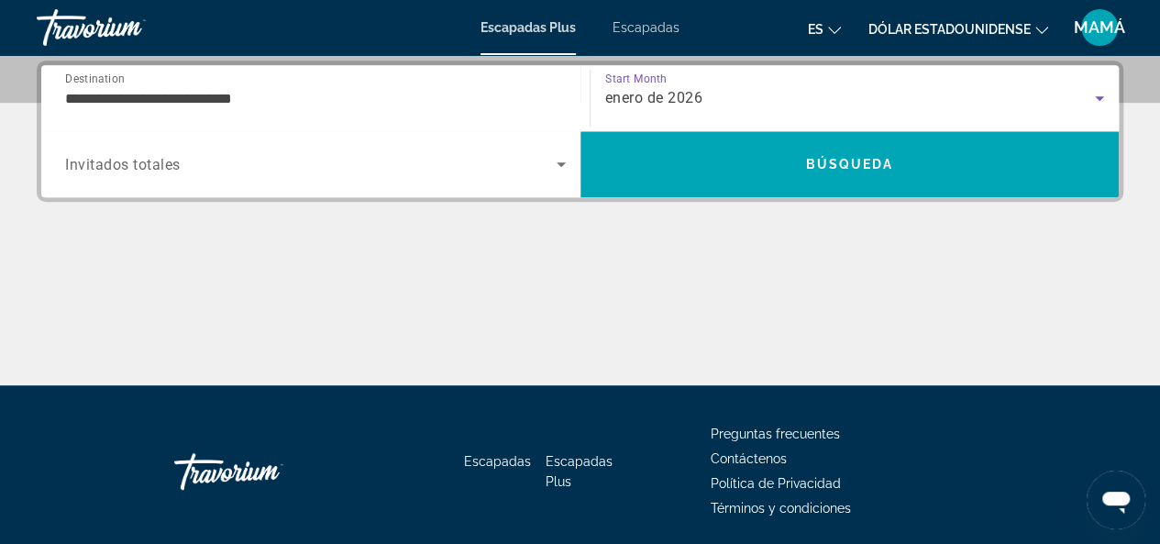
click at [560, 169] on icon "Search widget" at bounding box center [561, 164] width 22 height 22
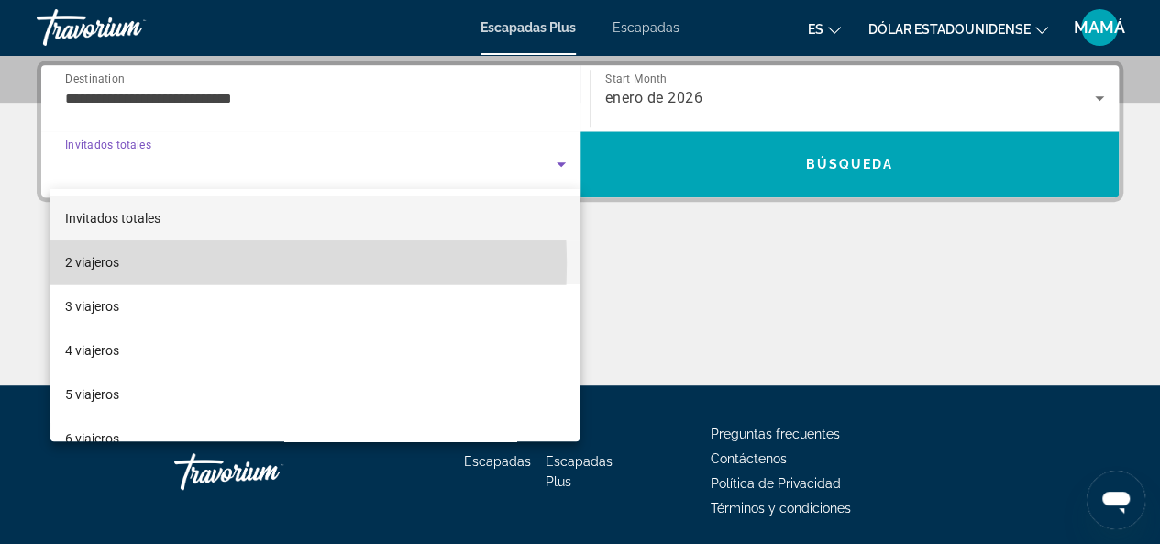
click at [163, 263] on mat-option "2 viajeros" at bounding box center [315, 262] width 530 height 44
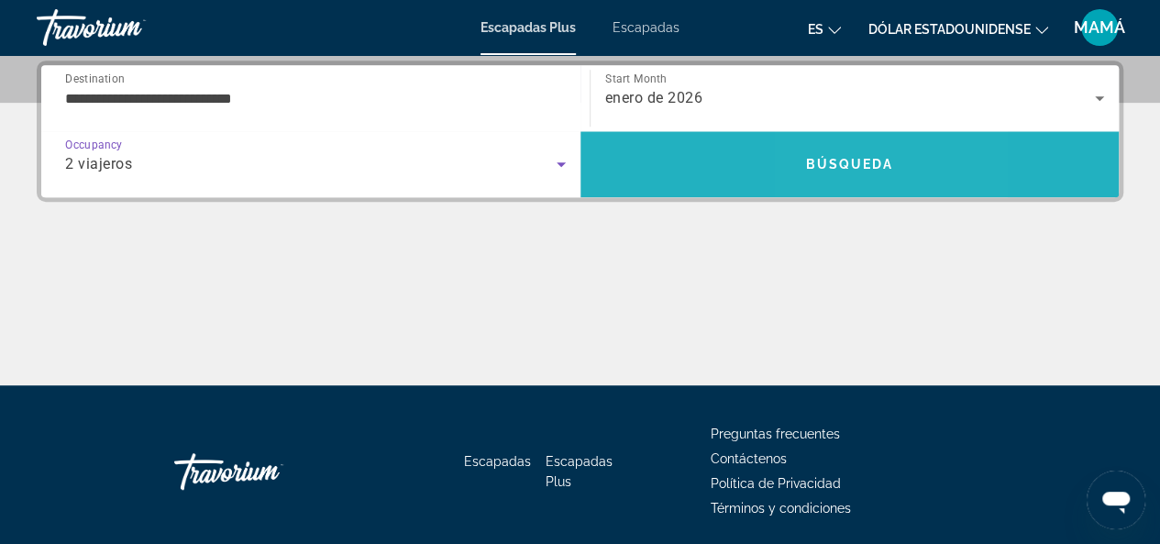
click at [831, 160] on span "Búsqueda" at bounding box center [849, 164] width 88 height 15
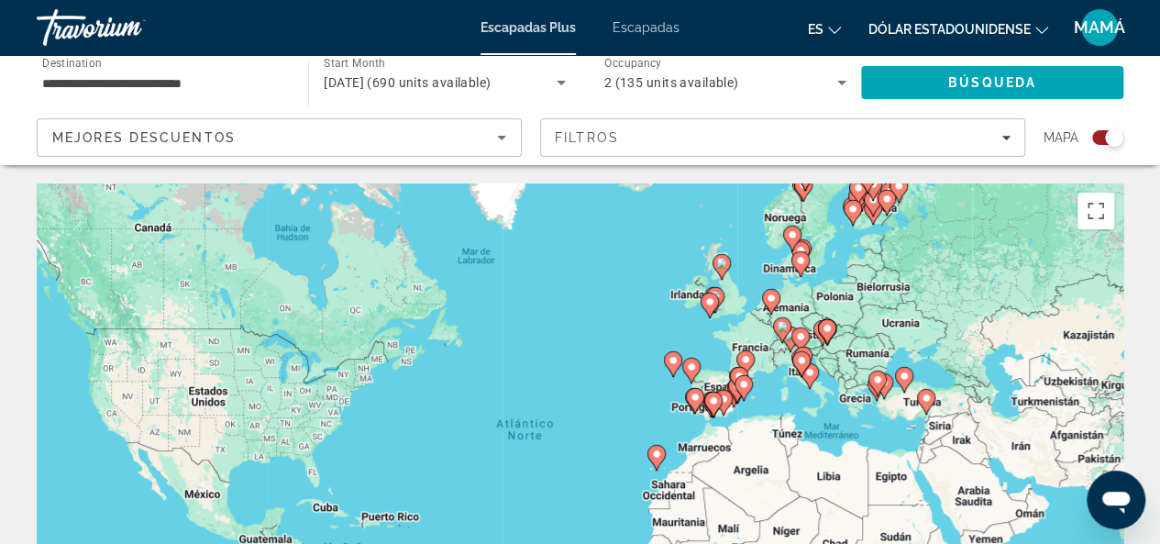
click at [138, 81] on input "**********" at bounding box center [163, 83] width 242 height 22
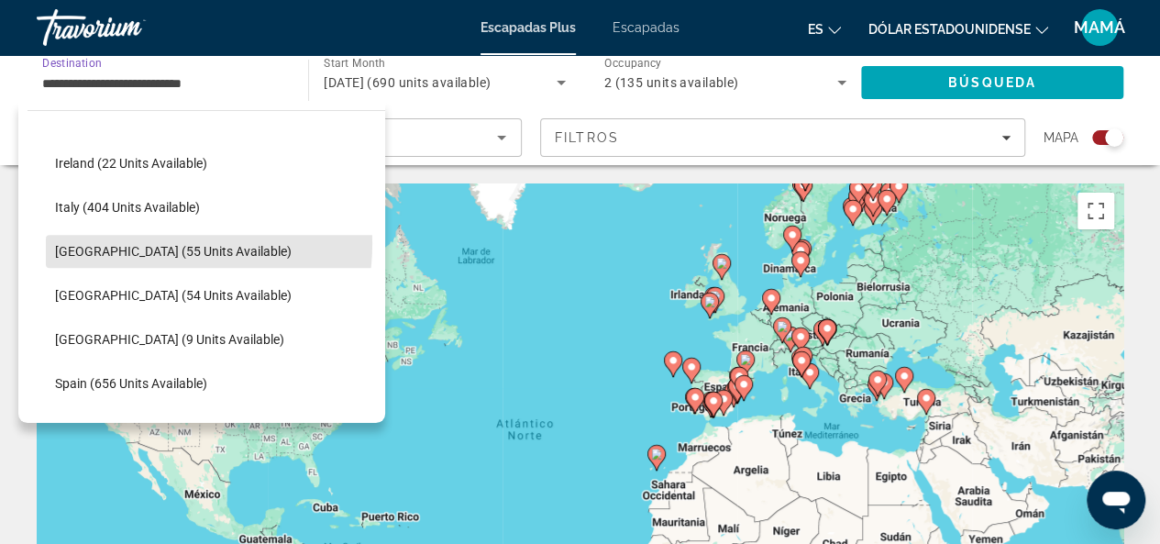
scroll to position [633, 0]
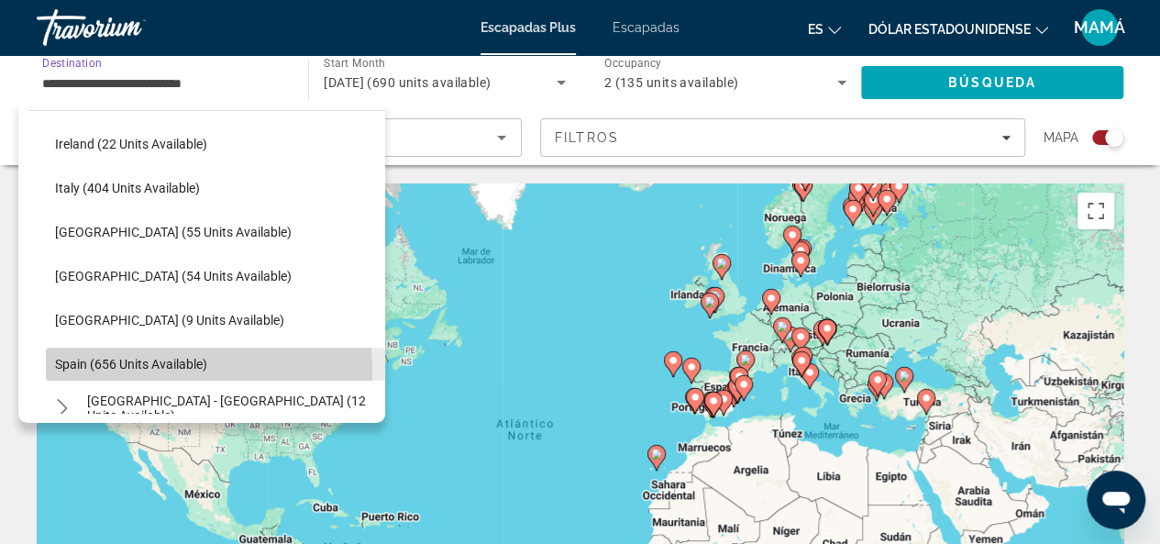
click at [152, 362] on span "Spain (656 units available)" at bounding box center [131, 364] width 152 height 15
type input "**********"
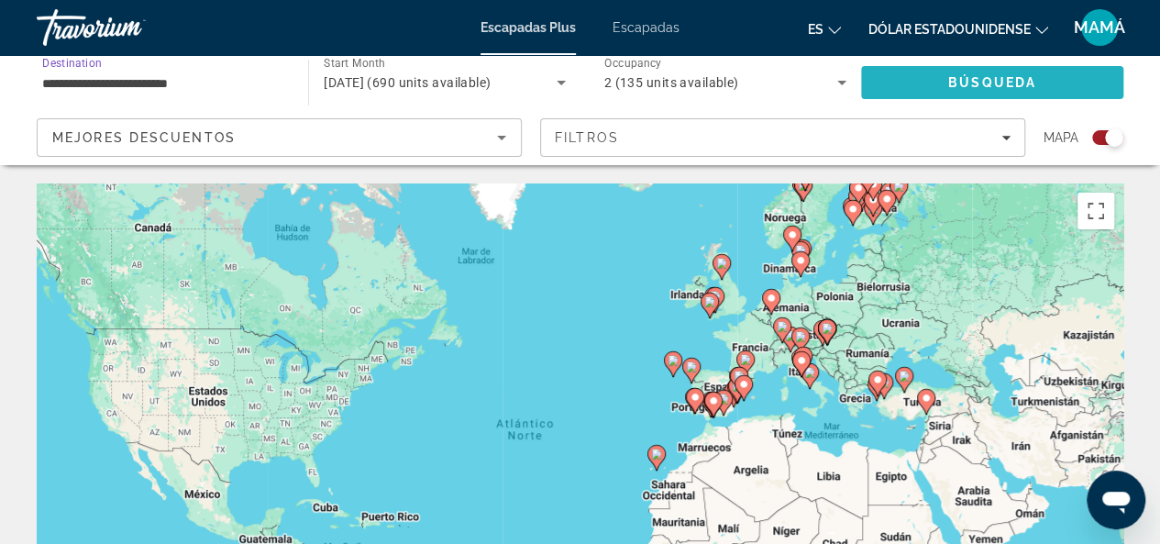
click at [986, 83] on span "Búsqueda" at bounding box center [992, 82] width 88 height 15
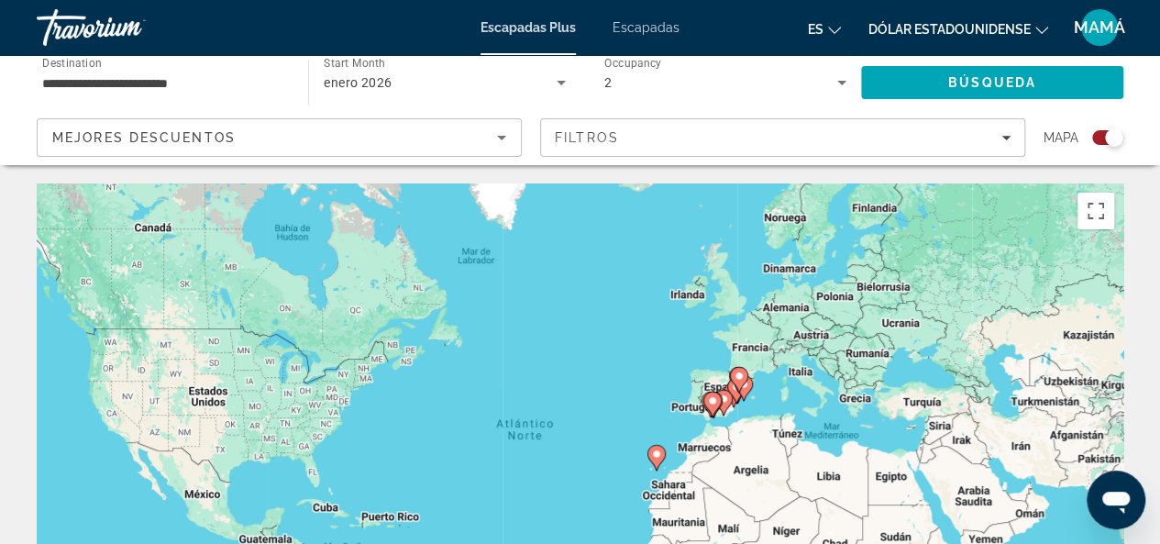
click at [1112, 142] on div "Search widget" at bounding box center [1114, 137] width 18 height 18
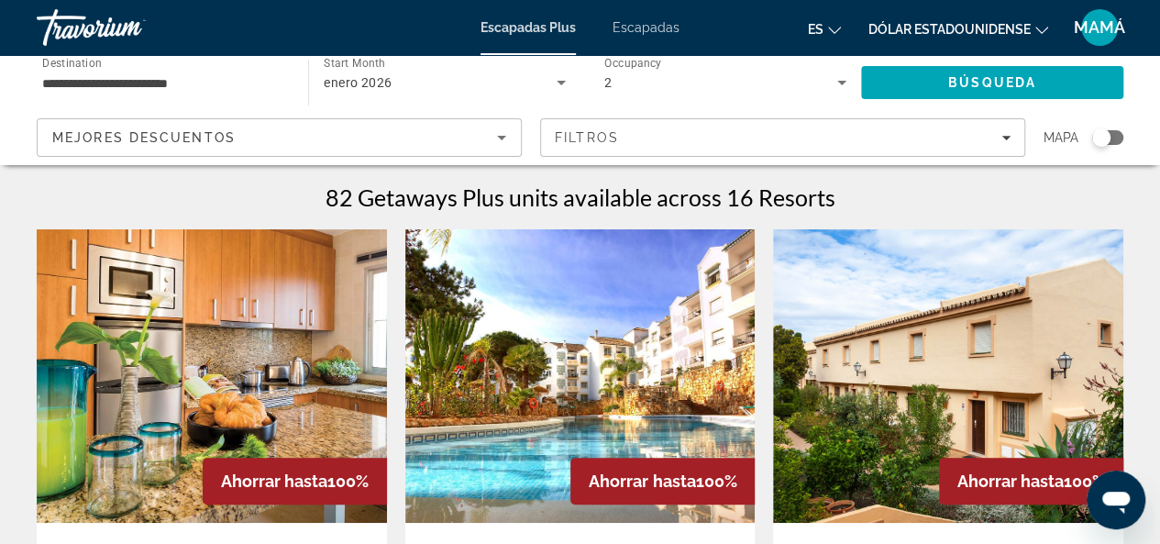
click at [1153, 152] on div "**********" at bounding box center [580, 110] width 1160 height 110
click at [1119, 138] on div "Search widget" at bounding box center [1107, 137] width 31 height 15
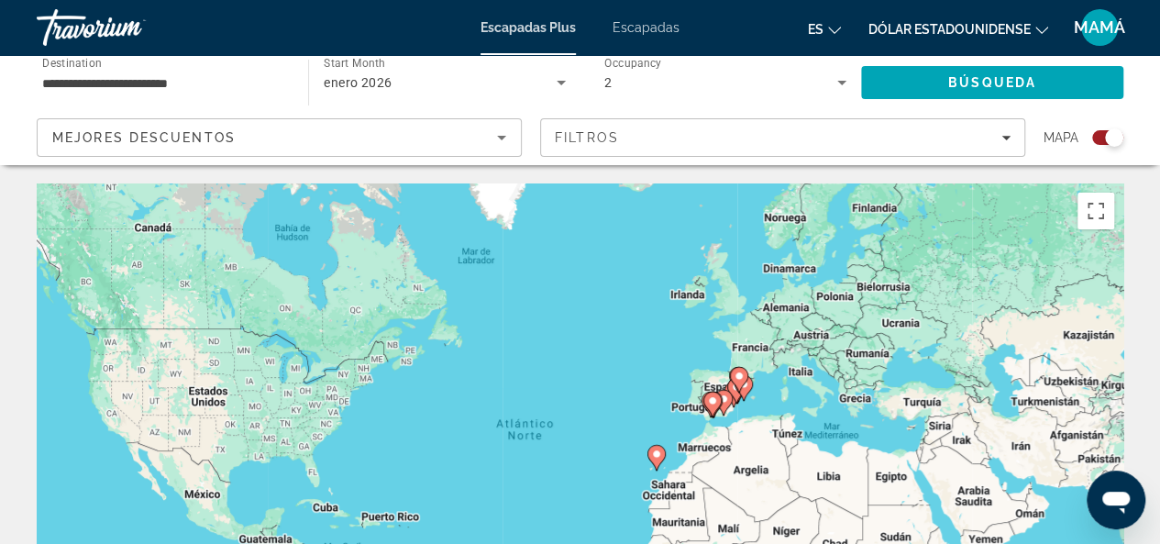
click at [1111, 138] on div "Search widget" at bounding box center [1114, 137] width 18 height 18
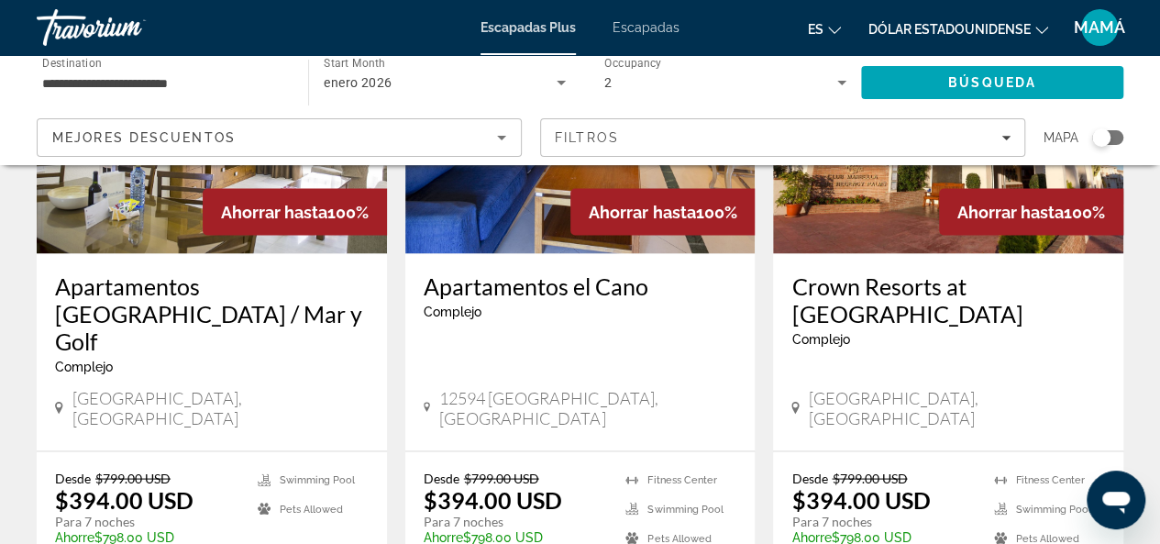
scroll to position [1626, 0]
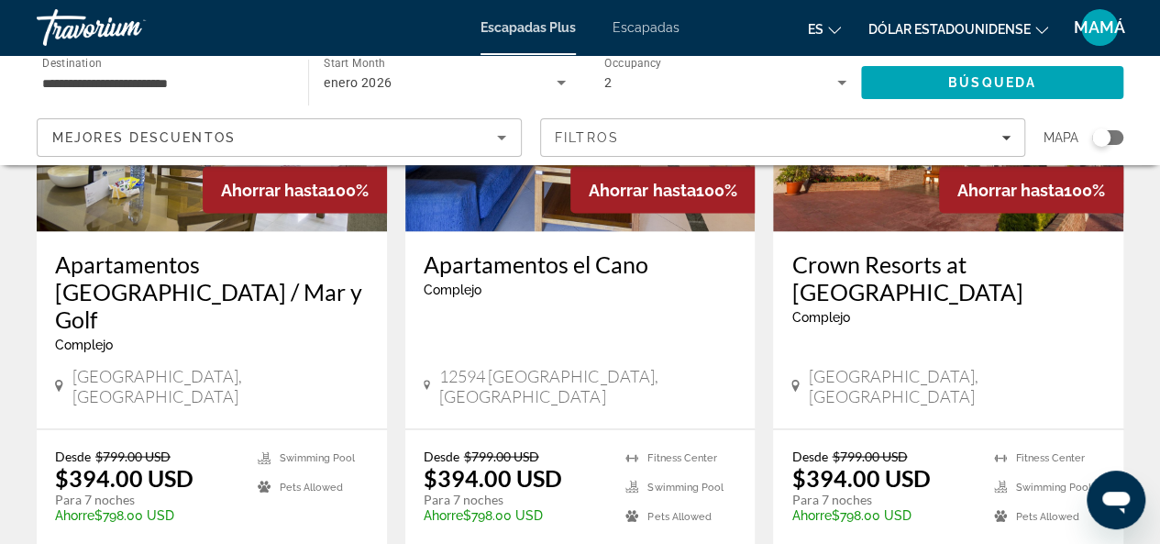
click at [387, 86] on span "enero 2026" at bounding box center [358, 82] width 68 height 15
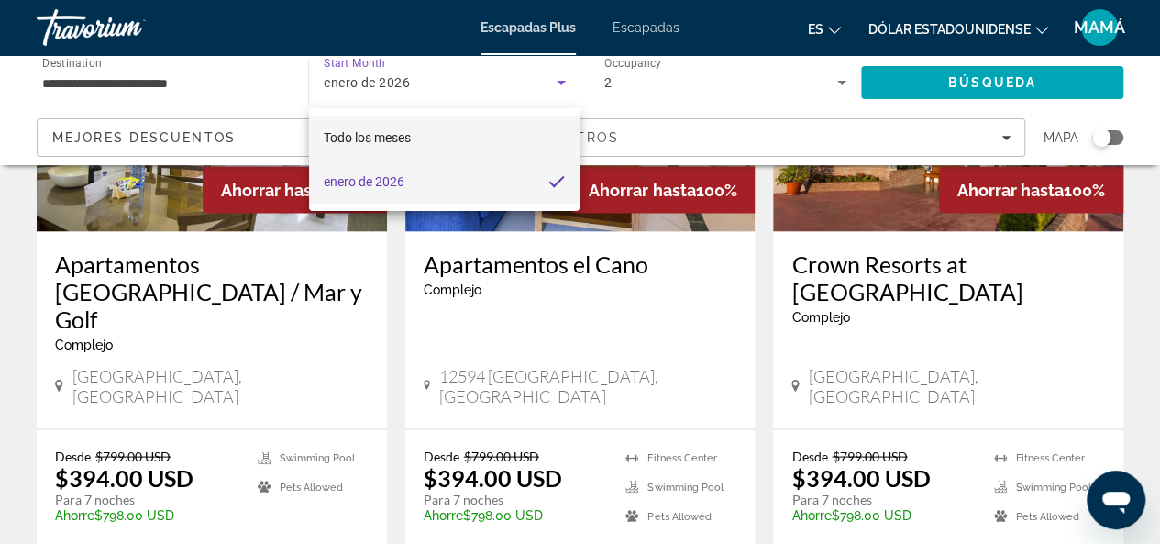
click at [438, 143] on mat-option "Todo los meses" at bounding box center [444, 138] width 271 height 44
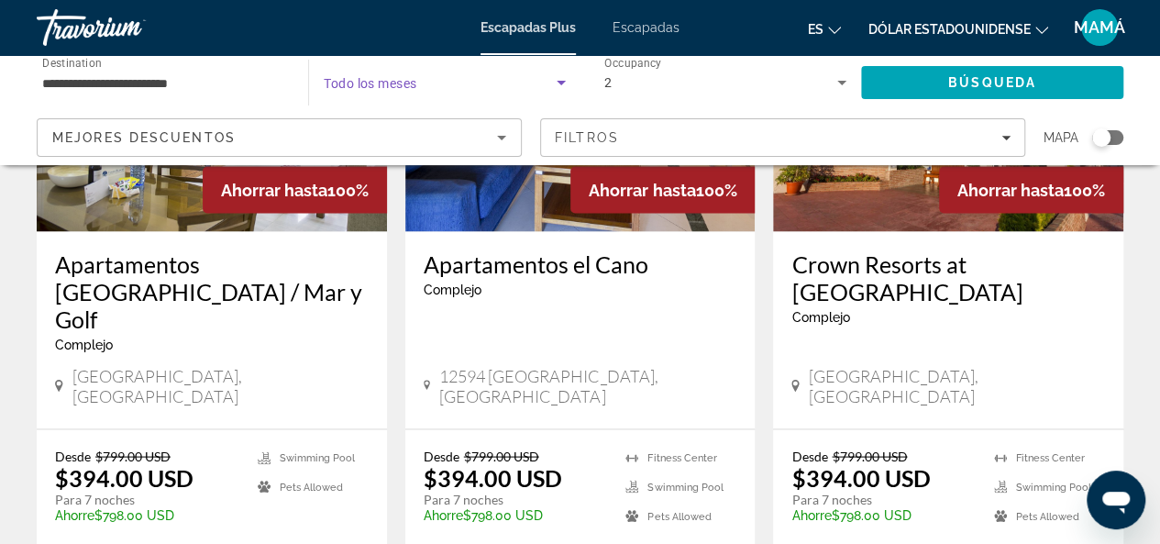
click at [426, 88] on span "Search widget" at bounding box center [440, 83] width 232 height 22
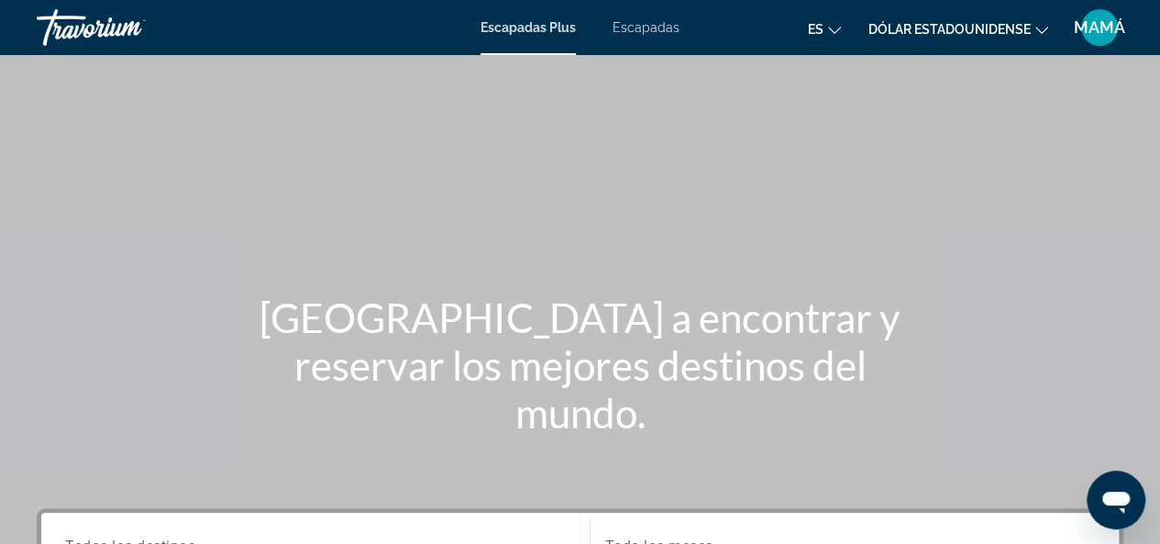
click at [528, 28] on font "Escapadas Plus" at bounding box center [527, 27] width 95 height 15
click at [512, 29] on font "Escapadas Plus" at bounding box center [527, 27] width 95 height 15
click at [792, 211] on div "Contenido principal" at bounding box center [580, 275] width 1160 height 550
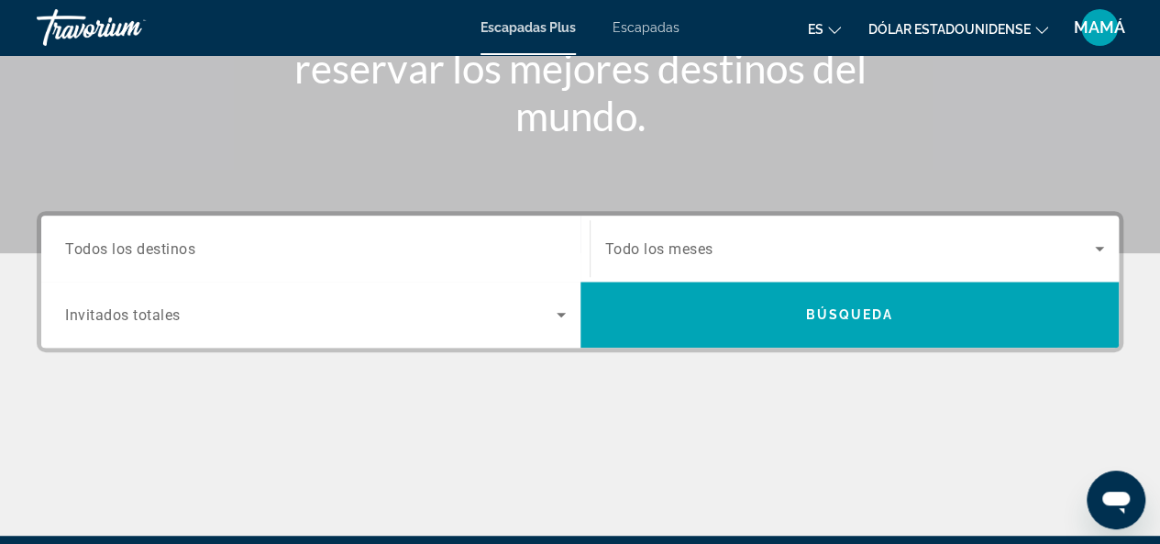
scroll to position [299, 0]
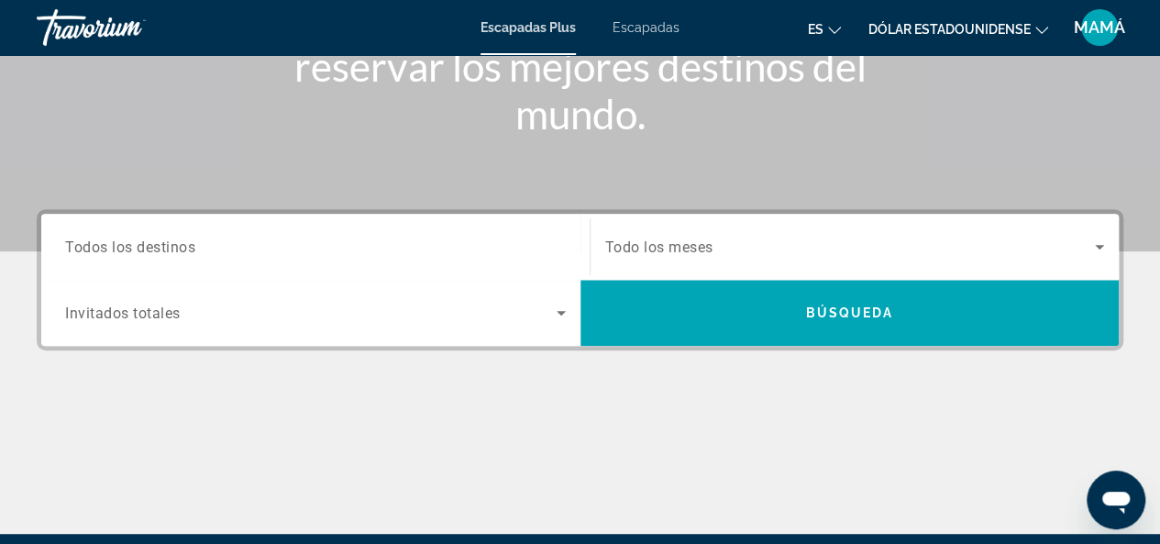
click at [420, 241] on input "Destination Todos los destinos" at bounding box center [315, 248] width 501 height 22
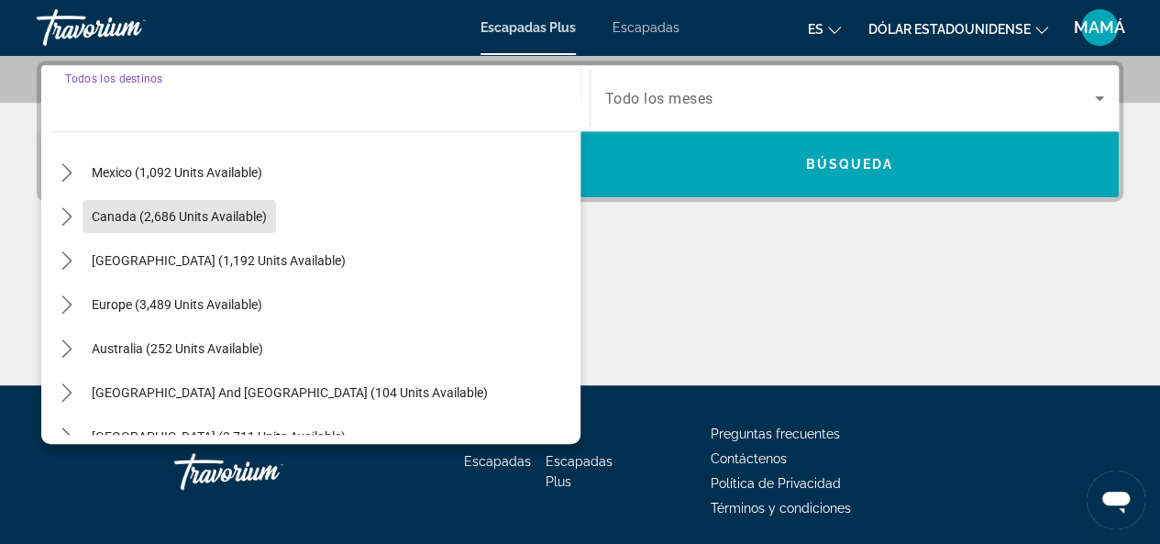
scroll to position [116, 0]
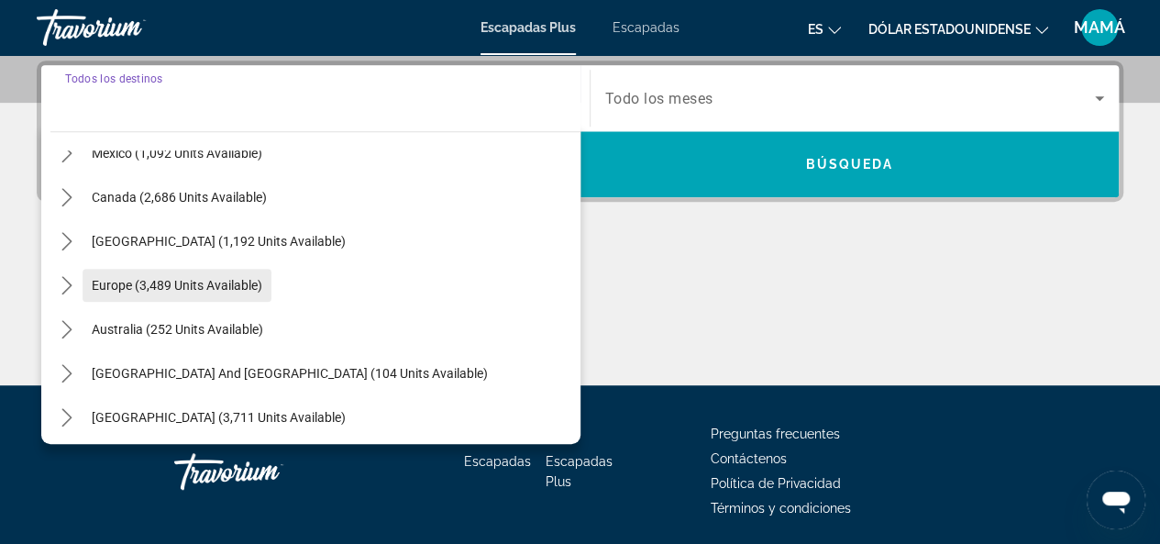
click at [209, 287] on span "Europe (3,489 units available)" at bounding box center [177, 285] width 171 height 15
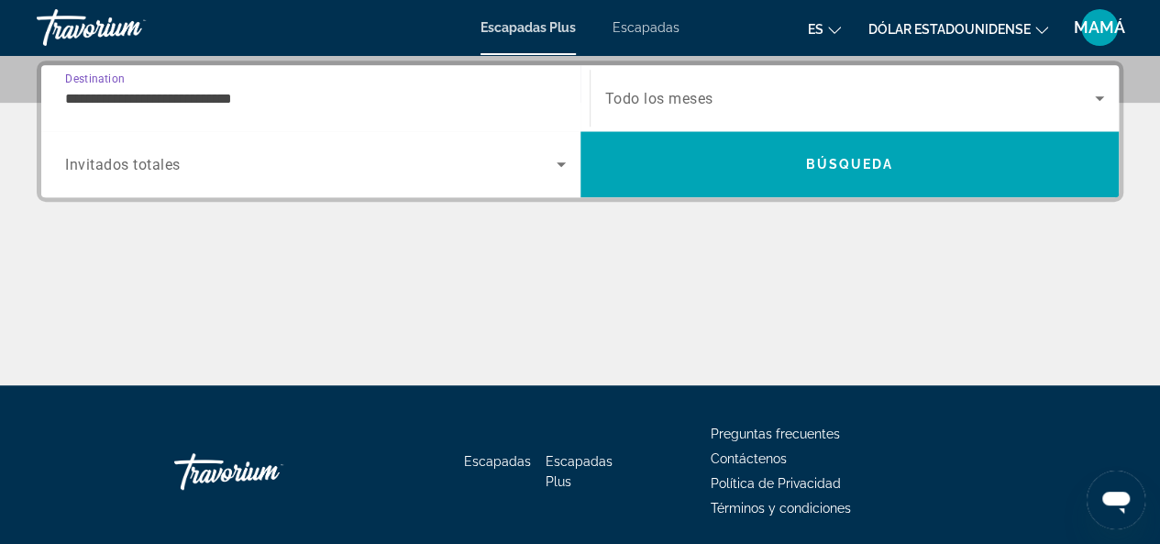
click at [254, 101] on input "**********" at bounding box center [315, 99] width 501 height 22
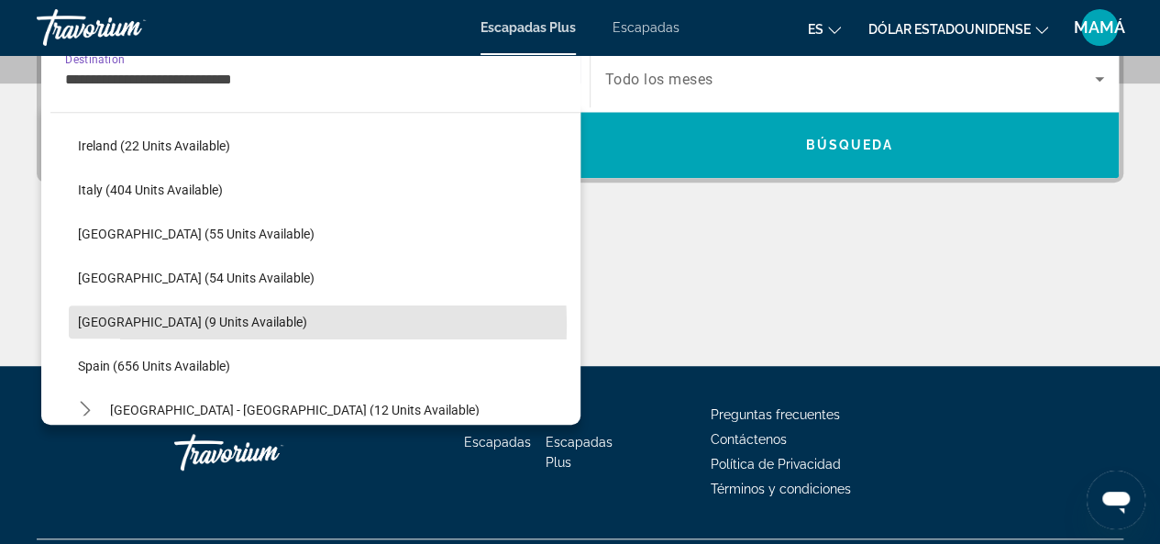
scroll to position [726, 0]
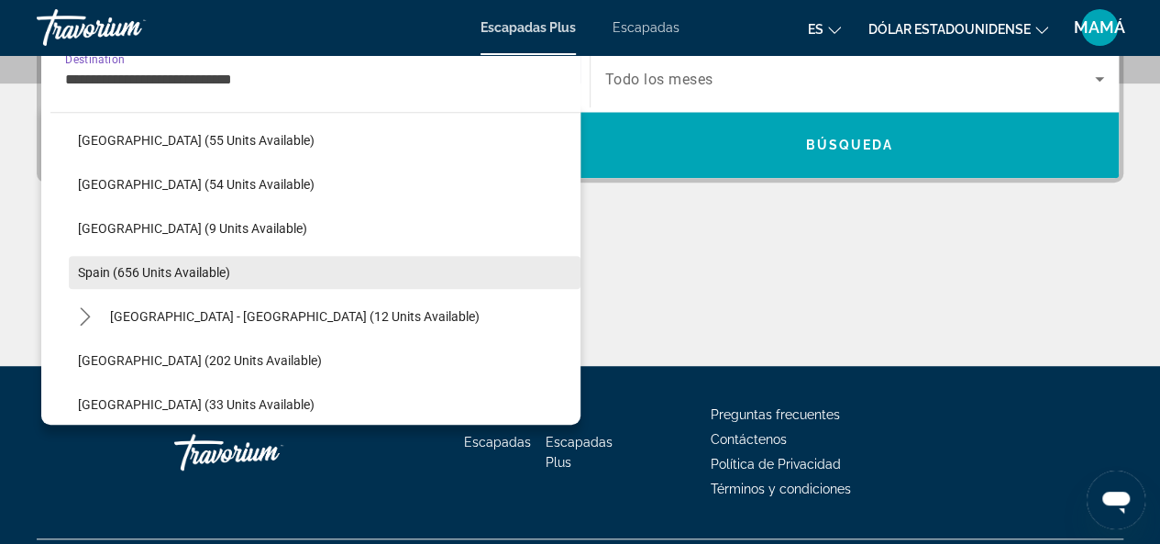
click at [221, 275] on span "Spain (656 units available)" at bounding box center [154, 272] width 152 height 15
type input "**********"
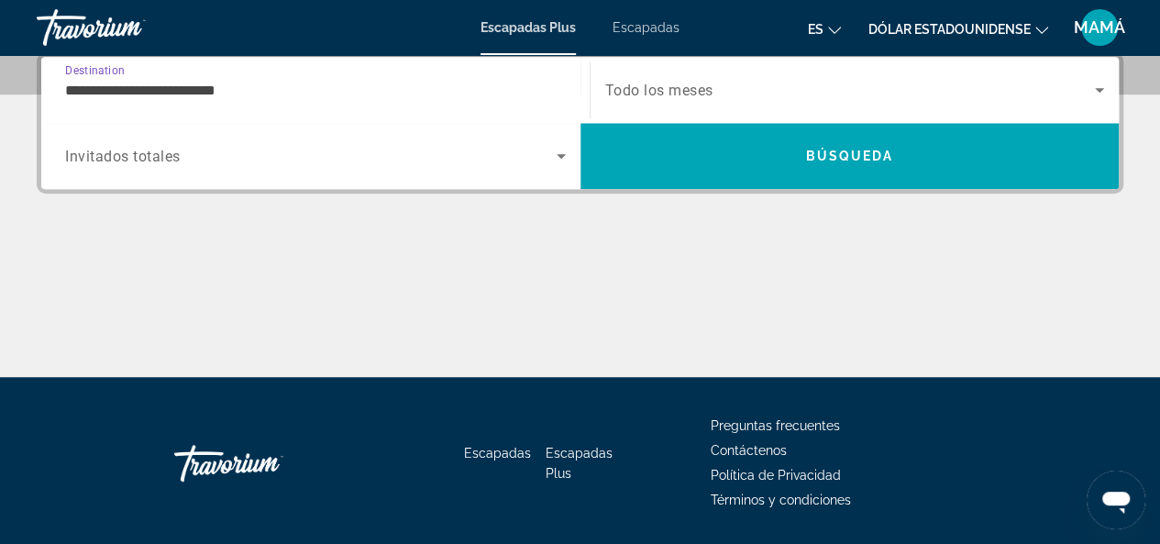
scroll to position [447, 0]
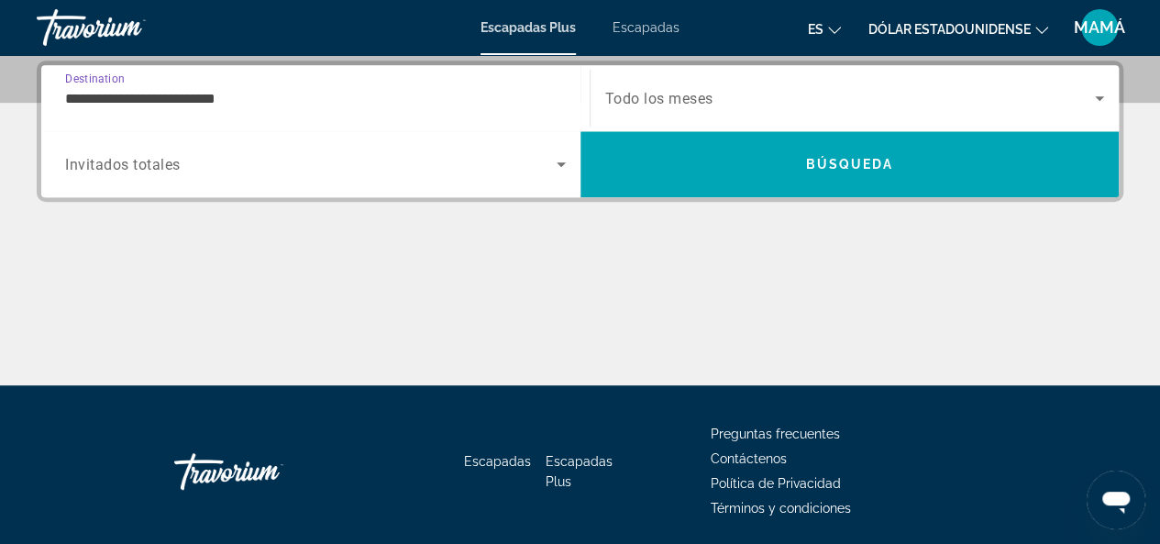
click at [1098, 97] on icon "Search widget" at bounding box center [1099, 98] width 9 height 5
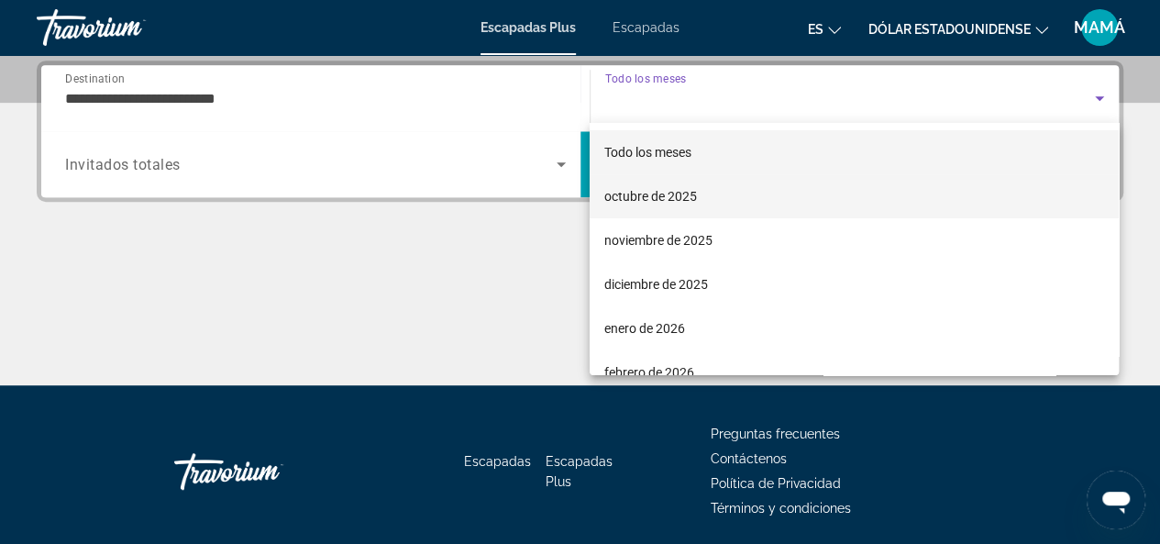
click at [757, 208] on mat-option "octubre de 2025" at bounding box center [854, 196] width 529 height 44
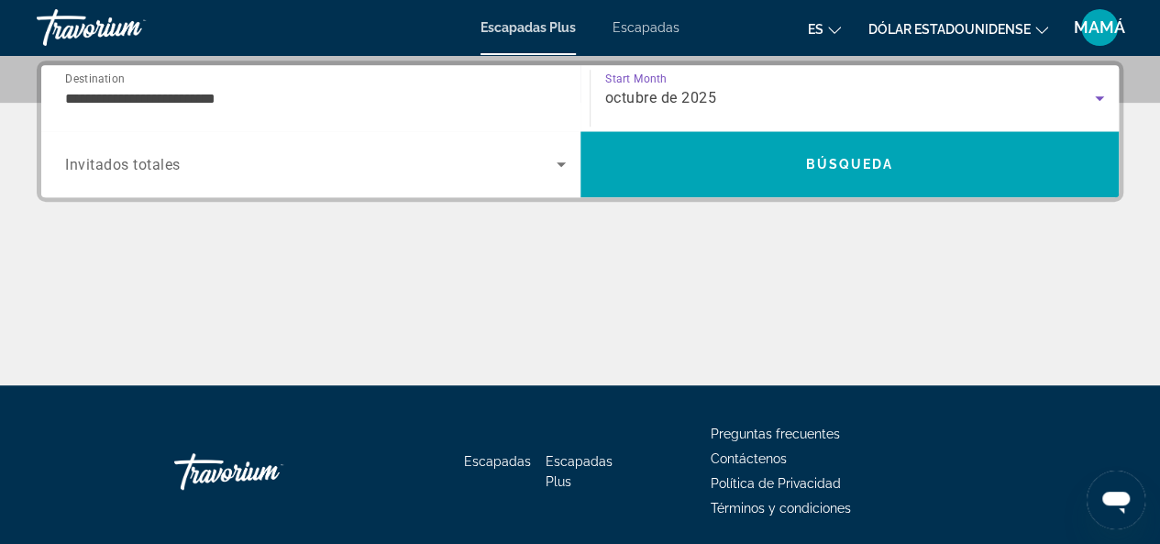
click at [560, 163] on icon "Search widget" at bounding box center [561, 164] width 9 height 5
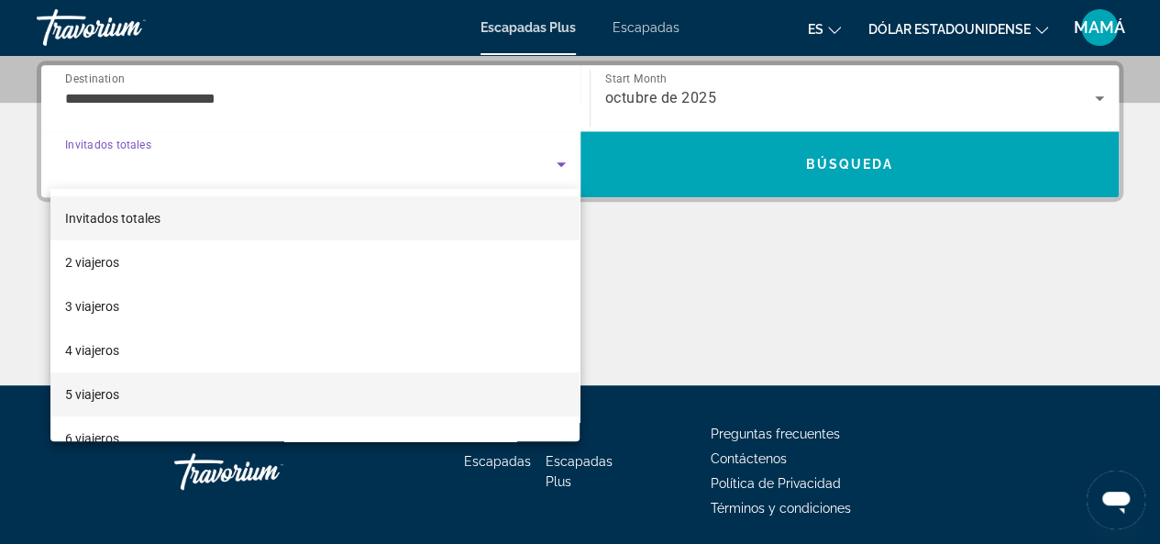
click at [172, 392] on mat-option "5 viajeros" at bounding box center [315, 394] width 530 height 44
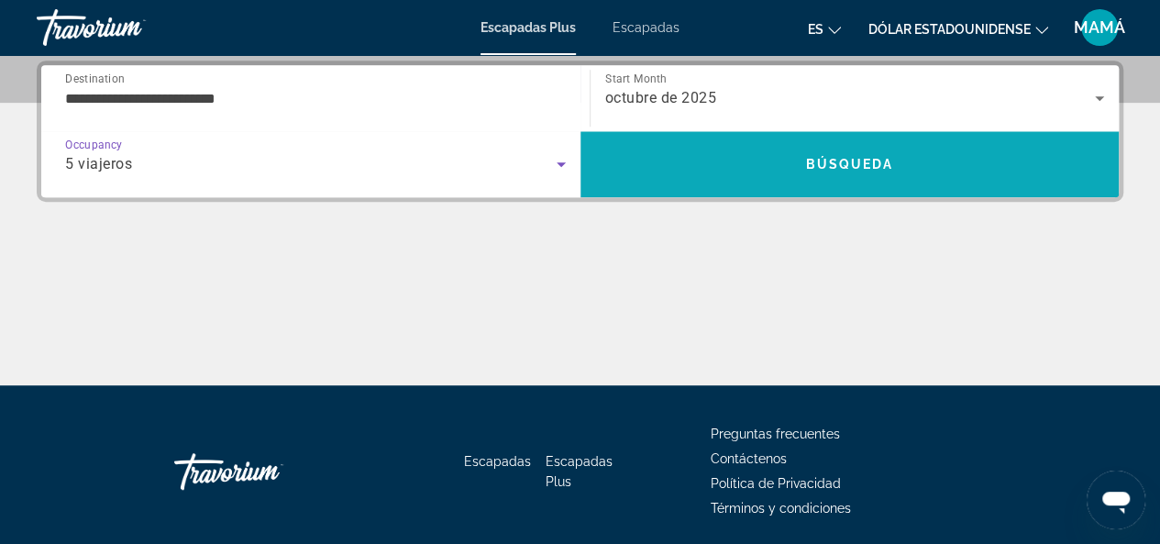
click at [887, 160] on span "Búsqueda" at bounding box center [849, 164] width 88 height 15
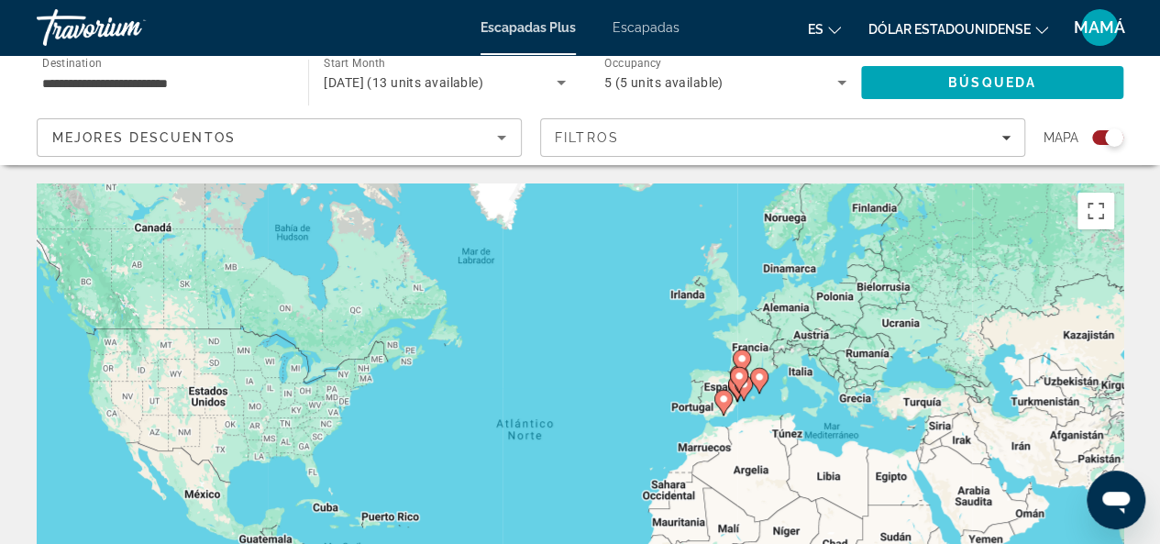
click at [1113, 143] on div "Search widget" at bounding box center [1114, 137] width 18 height 18
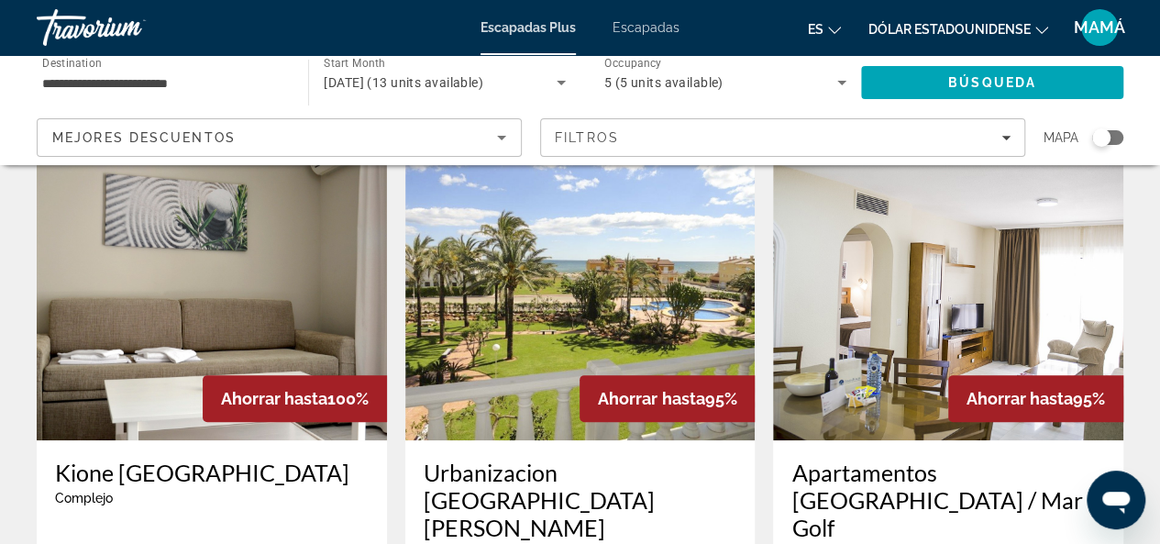
scroll to position [73, 0]
